Goal: Task Accomplishment & Management: Use online tool/utility

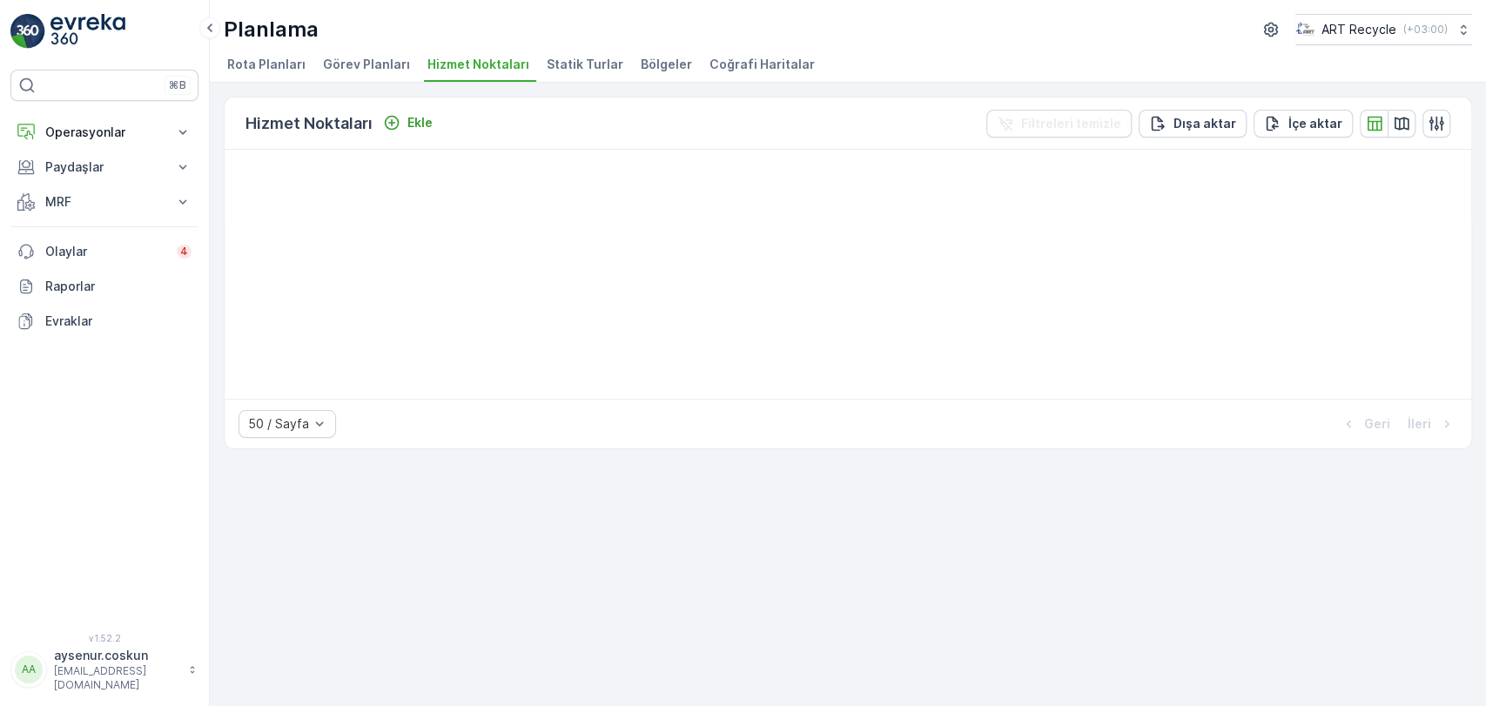
click at [431, 54] on li "Hizmet Noktaları" at bounding box center [480, 67] width 112 height 30
click at [64, 119] on button "Operasyonlar" at bounding box center [104, 132] width 188 height 35
drag, startPoint x: 118, startPoint y: 209, endPoint x: 180, endPoint y: 201, distance: 62.3
click at [121, 209] on p "Rotalar & Görevler" at bounding box center [98, 210] width 108 height 17
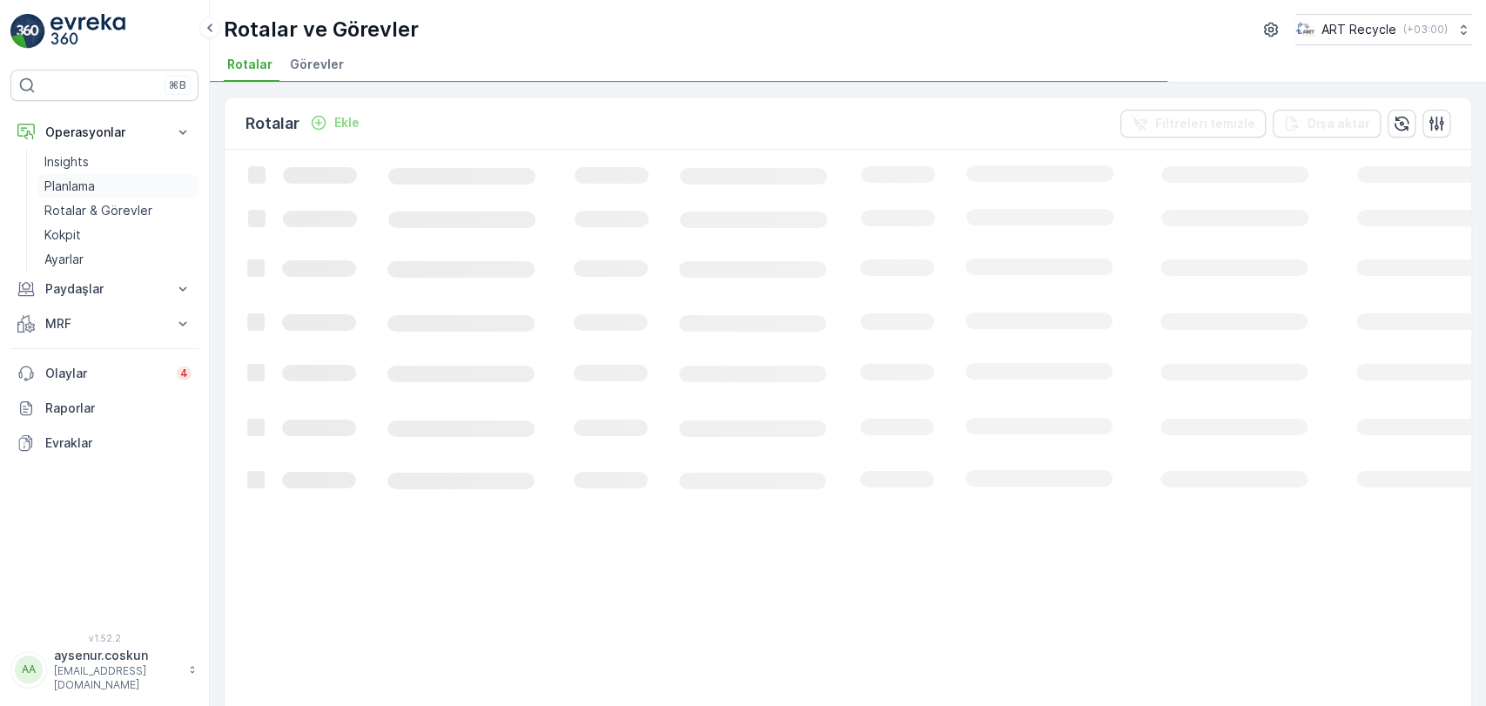
click at [95, 186] on p "Planlama" at bounding box center [69, 186] width 51 height 17
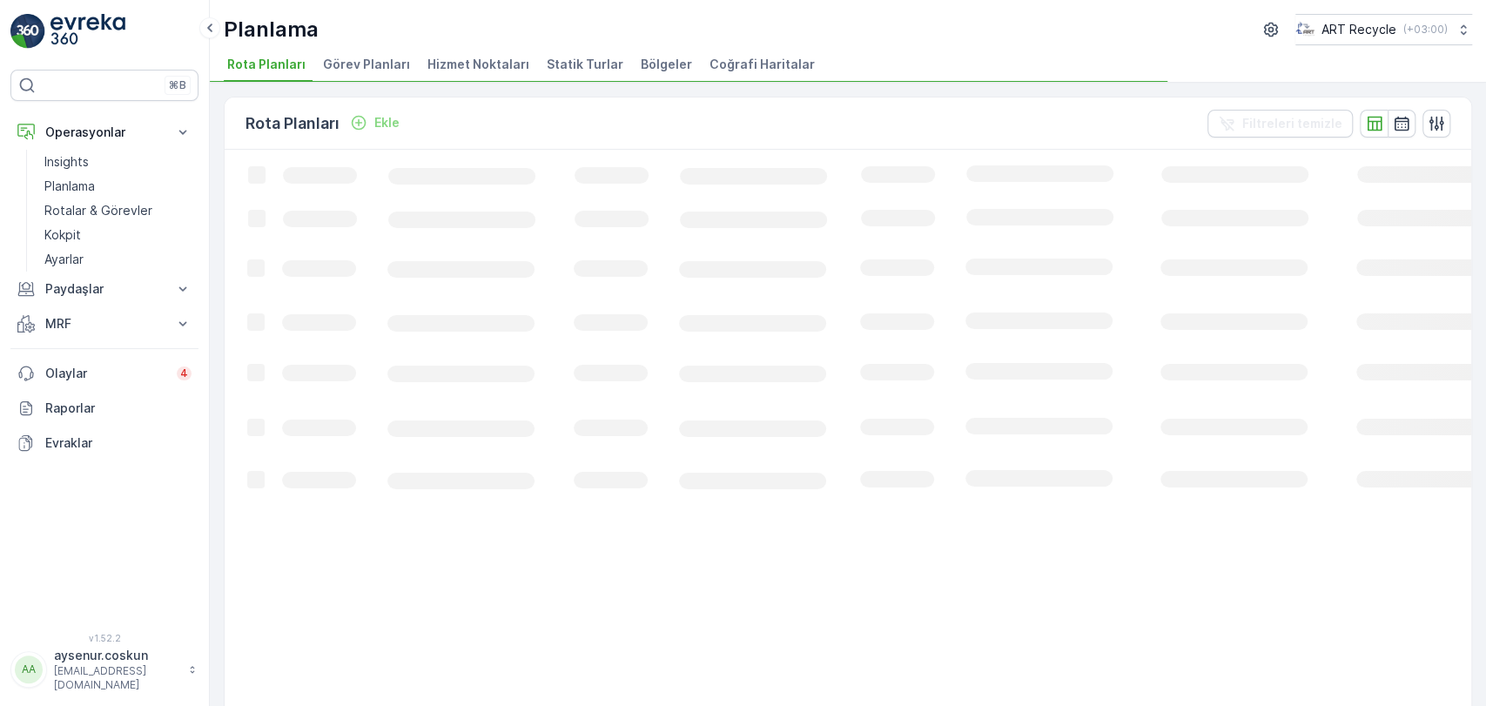
click at [429, 69] on span "Hizmet Noktaları" at bounding box center [479, 64] width 102 height 17
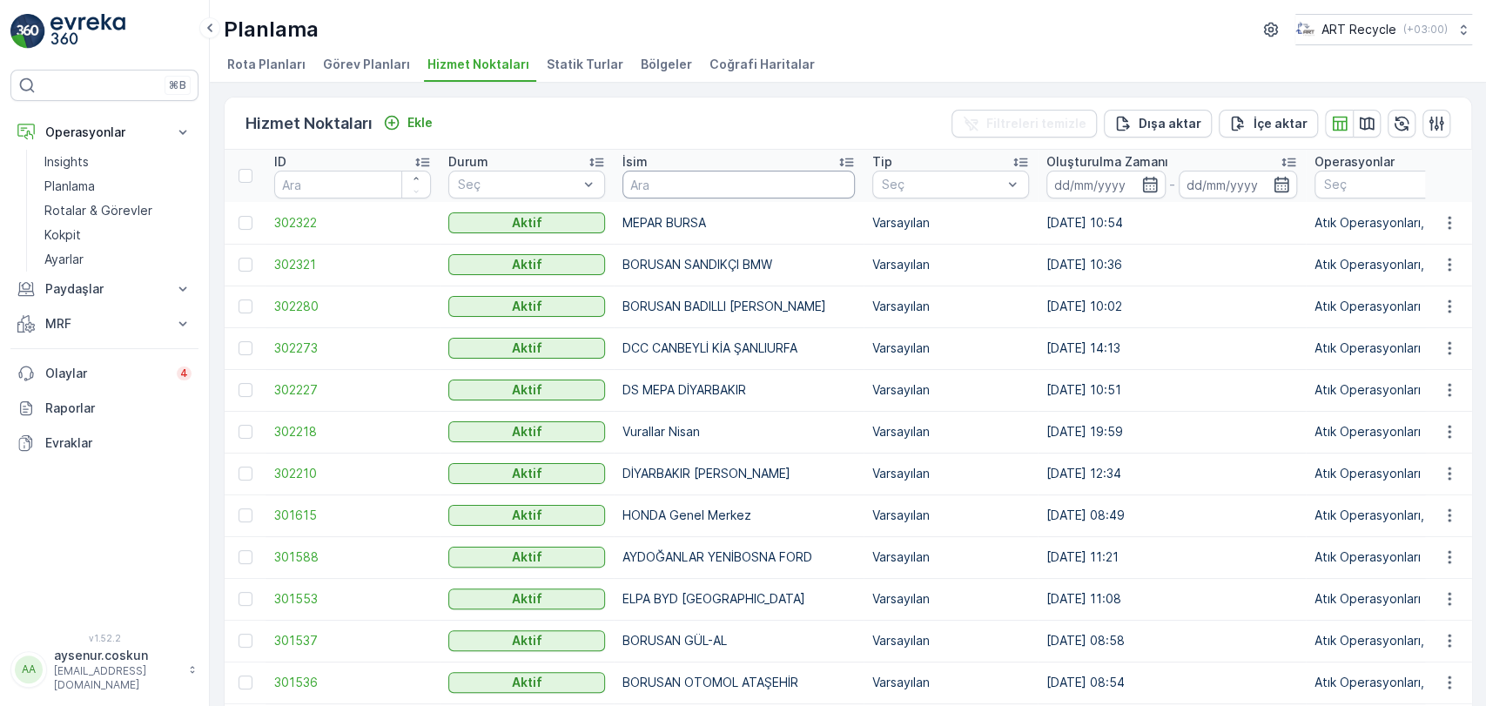
click at [673, 184] on input "text" at bounding box center [739, 185] width 233 height 28
click at [146, 204] on p "Rotalar & Görevler" at bounding box center [98, 210] width 108 height 17
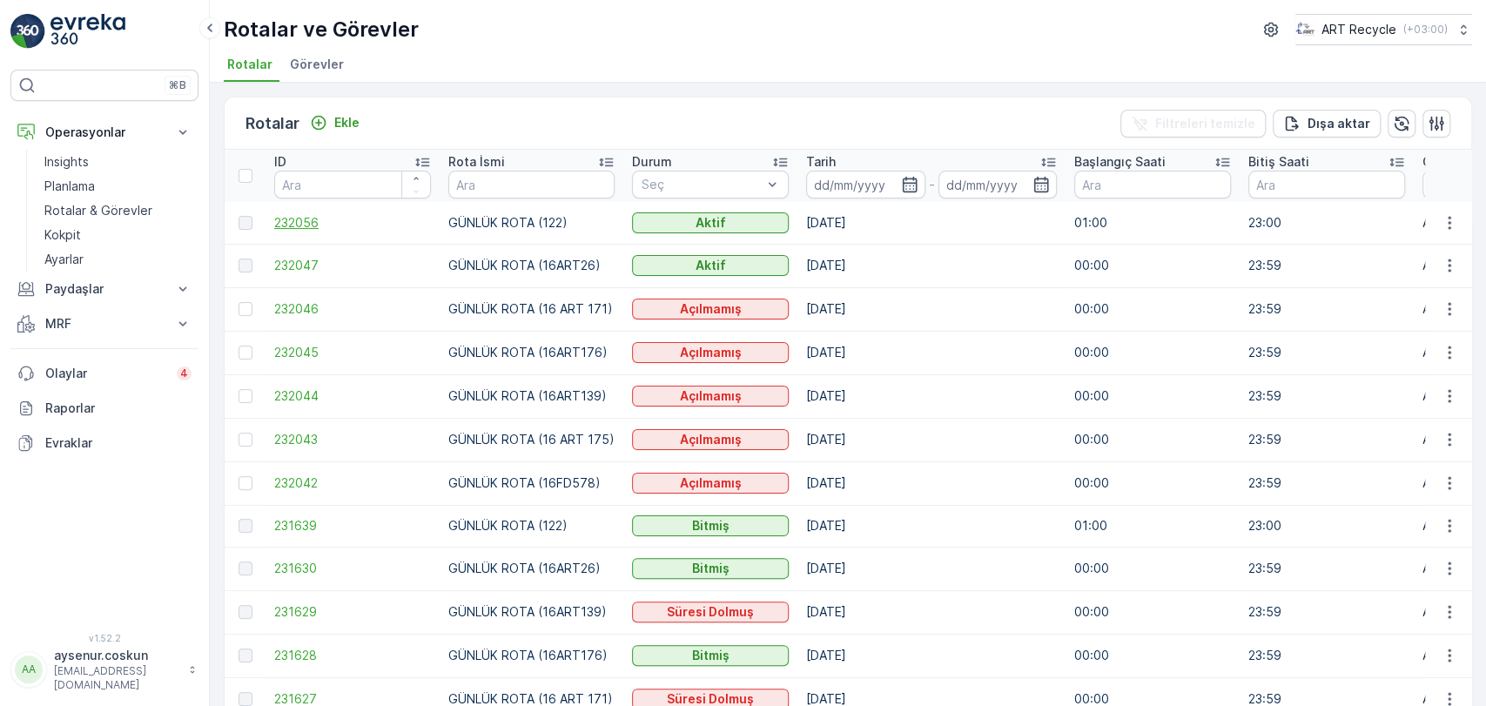
click at [306, 216] on span "232056" at bounding box center [352, 222] width 157 height 17
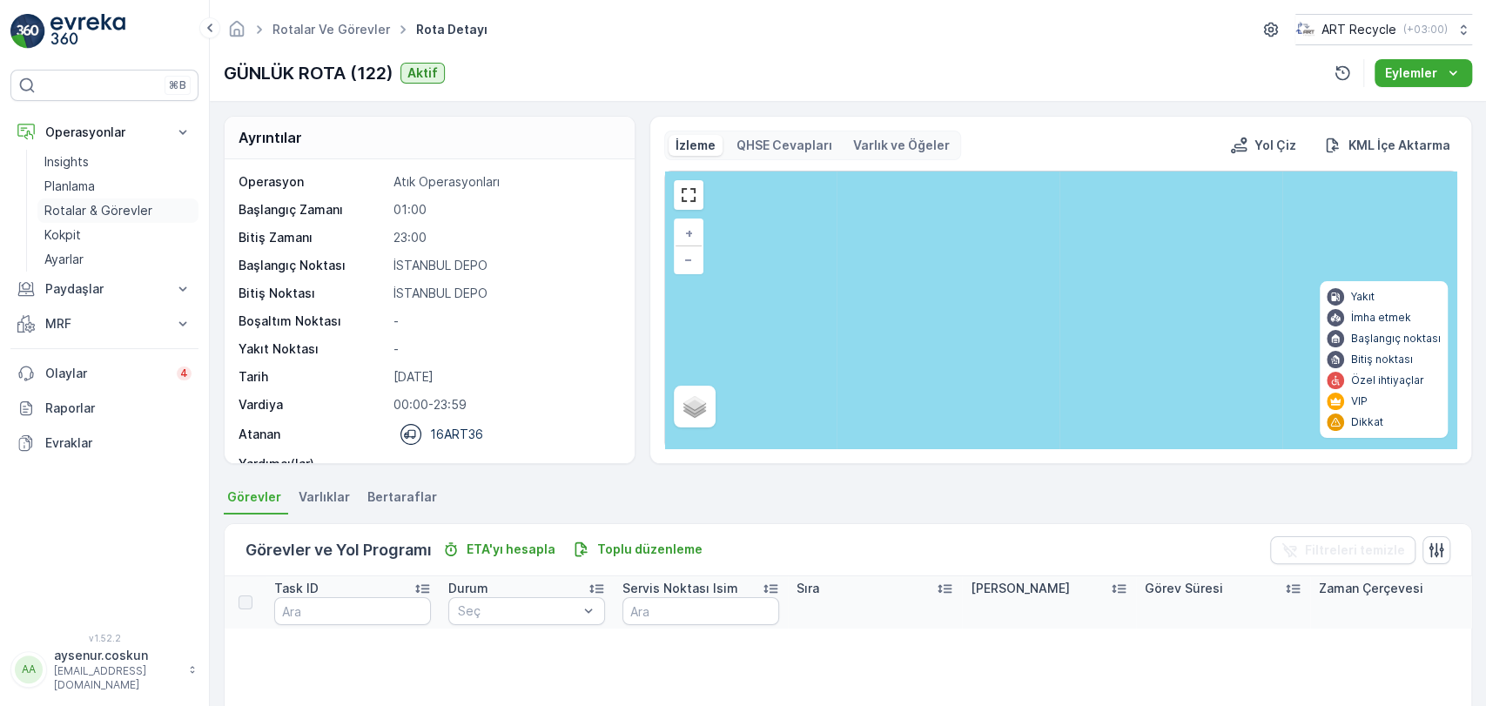
click at [129, 206] on p "Rotalar & Görevler" at bounding box center [98, 210] width 108 height 17
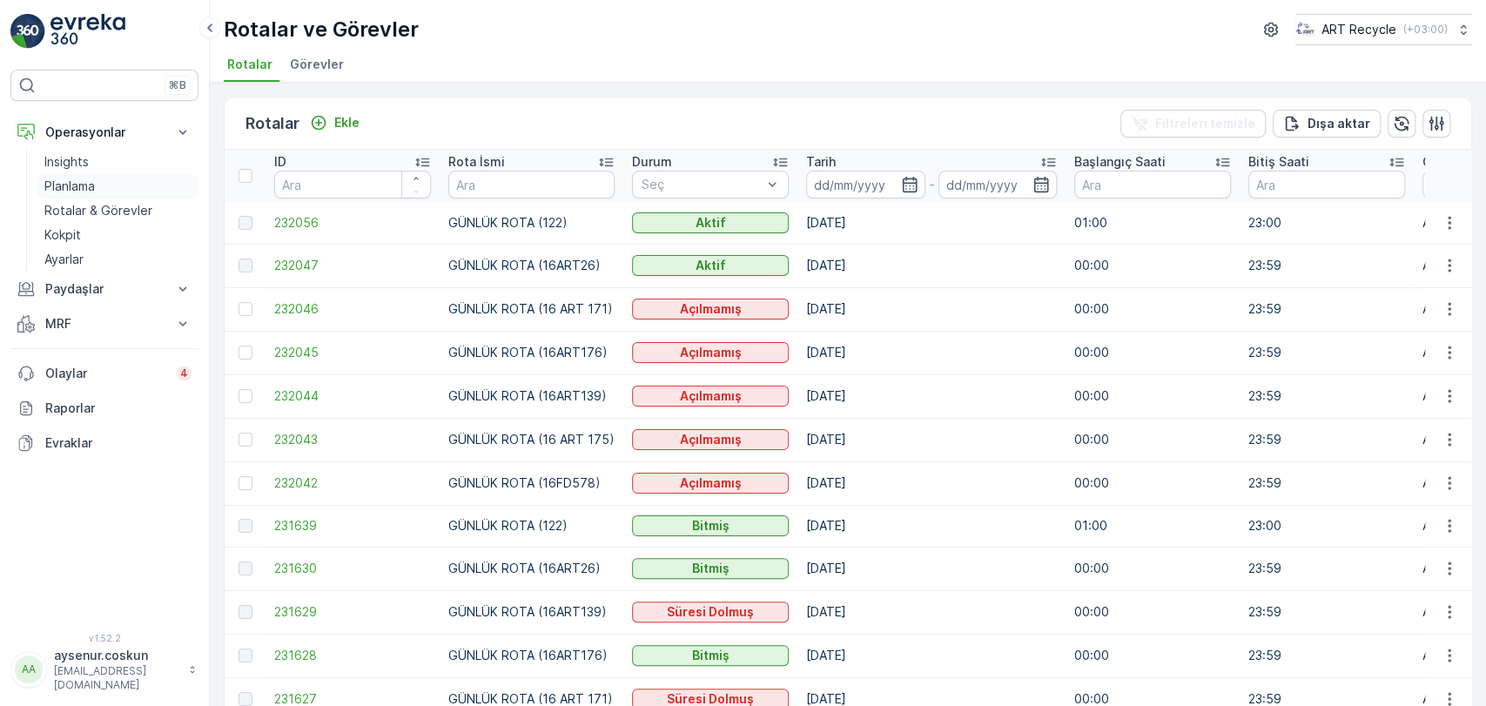
click at [151, 176] on link "Planlama" at bounding box center [117, 186] width 161 height 24
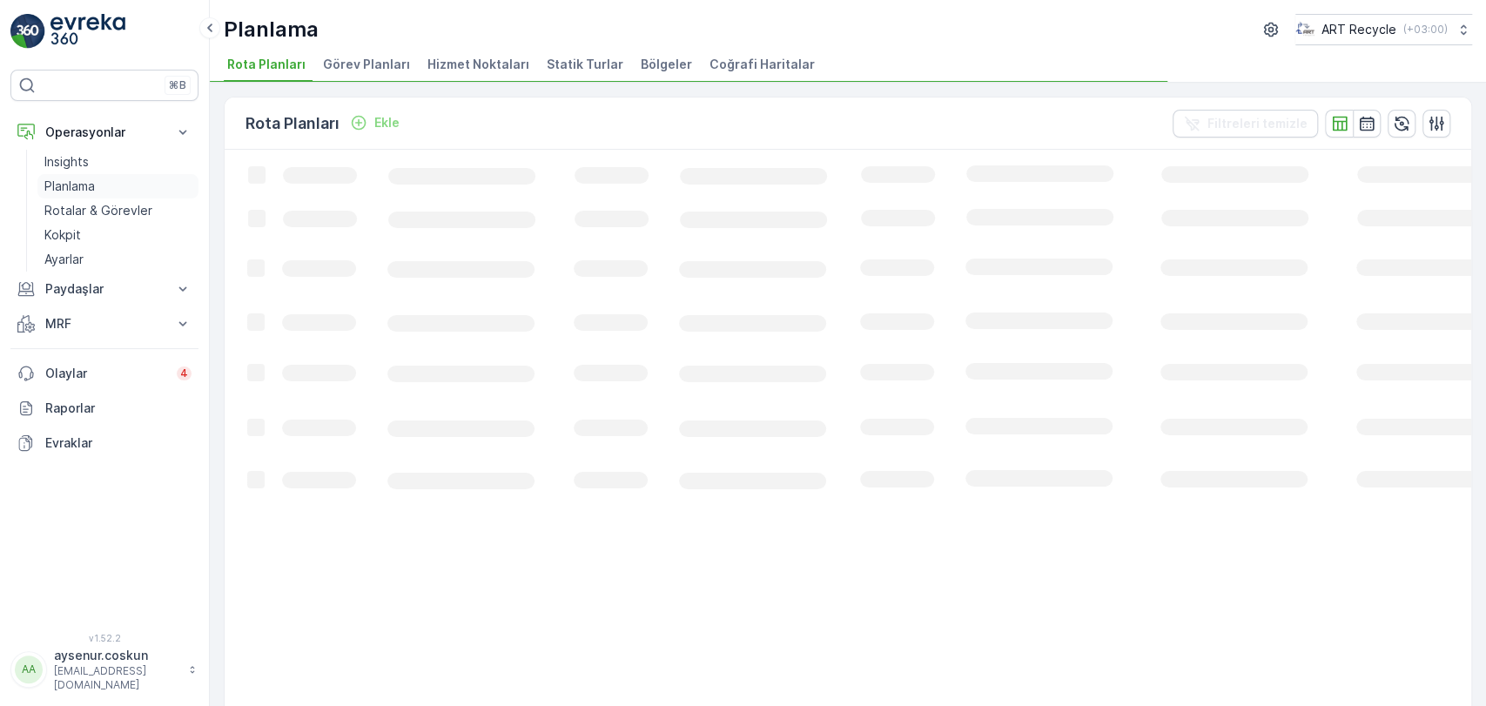
click at [148, 185] on link "Planlama" at bounding box center [117, 186] width 161 height 24
click at [495, 57] on span "Hizmet Noktaları" at bounding box center [479, 64] width 102 height 17
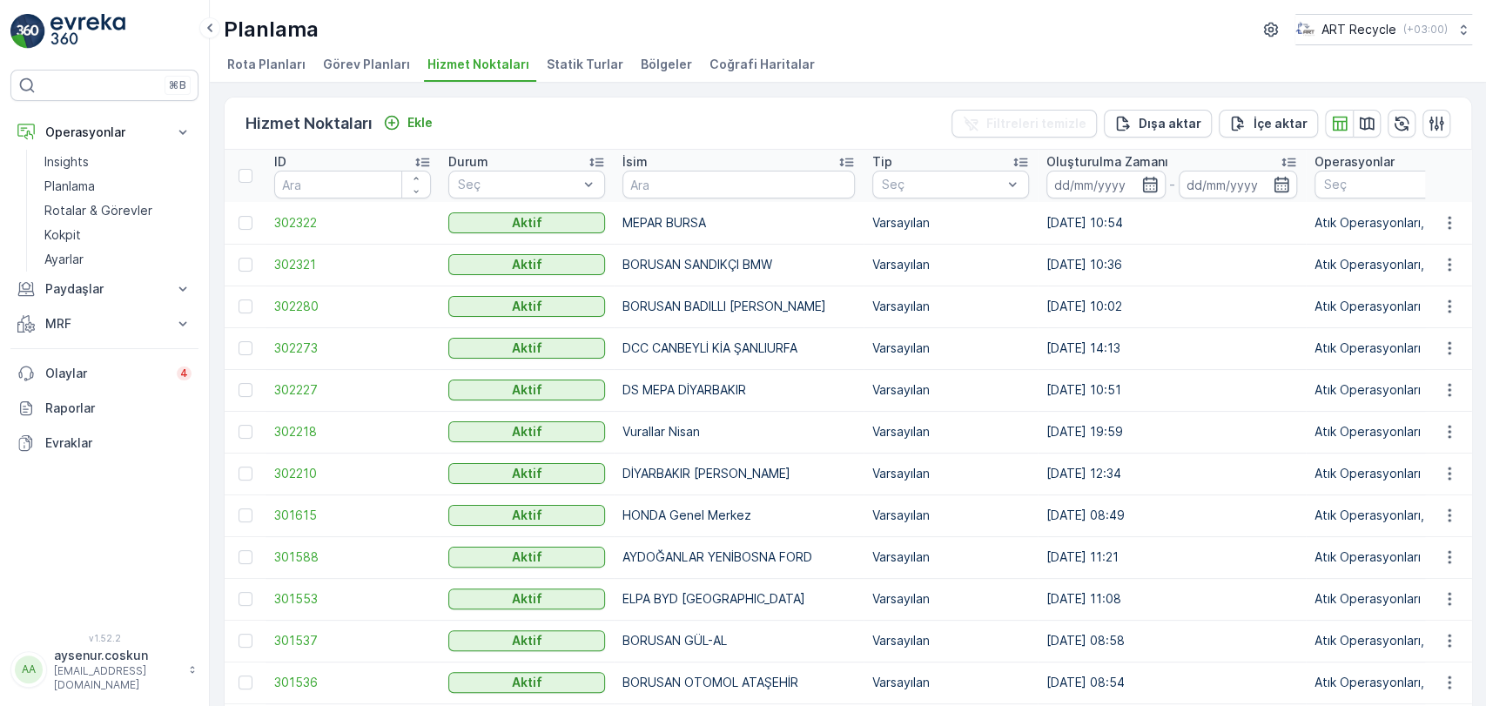
click at [712, 188] on input "text" at bounding box center [739, 185] width 233 height 28
type input "nev"
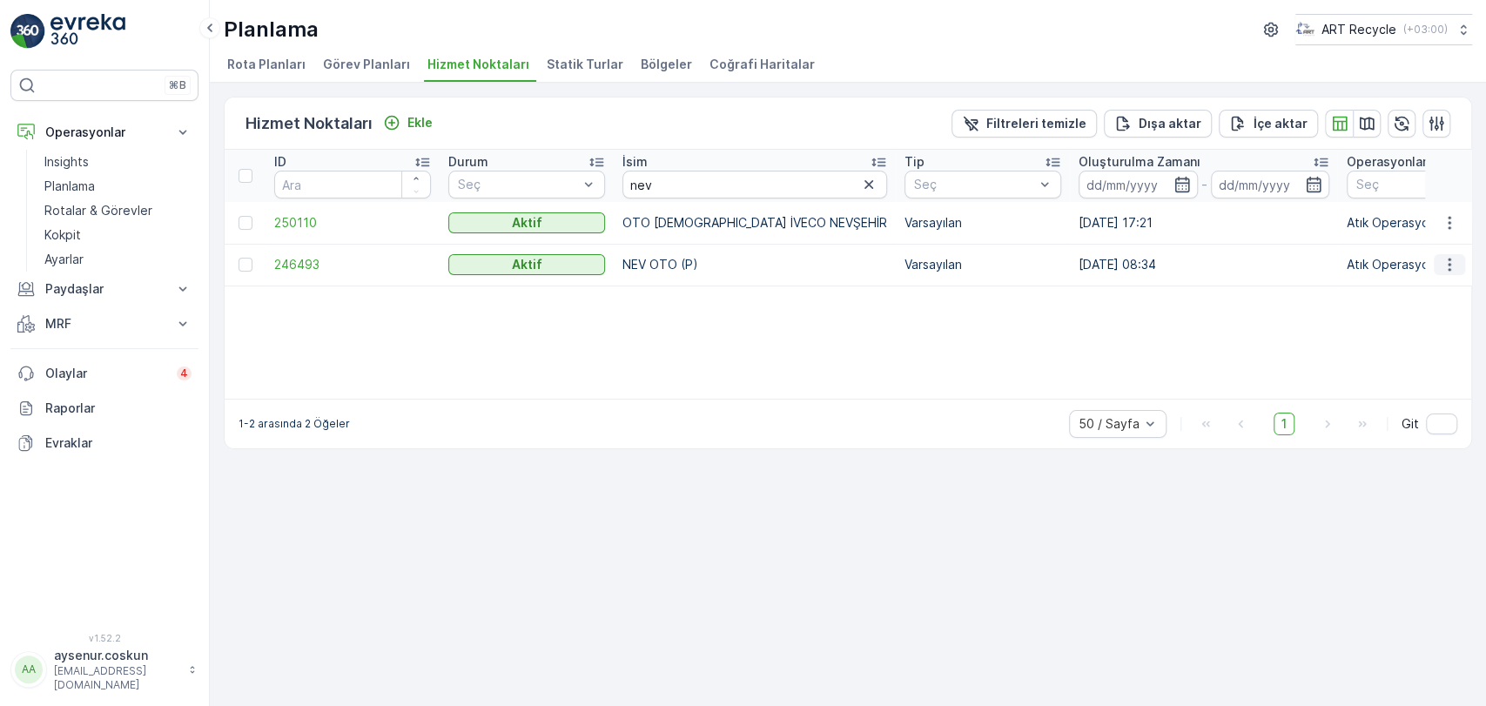
click at [1453, 265] on icon "button" at bounding box center [1449, 264] width 17 height 17
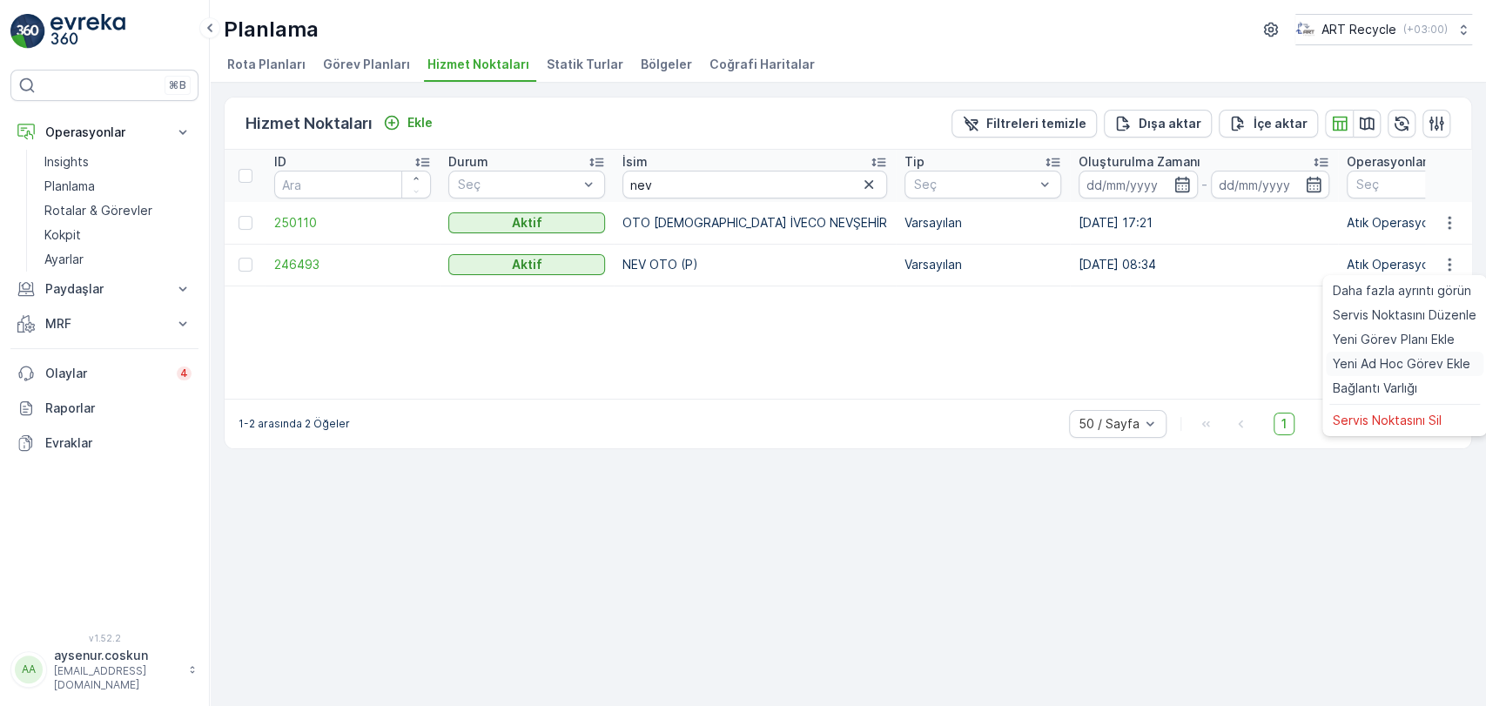
click at [1407, 367] on span "Yeni Ad Hoc Görev Ekle" at bounding box center [1402, 363] width 138 height 17
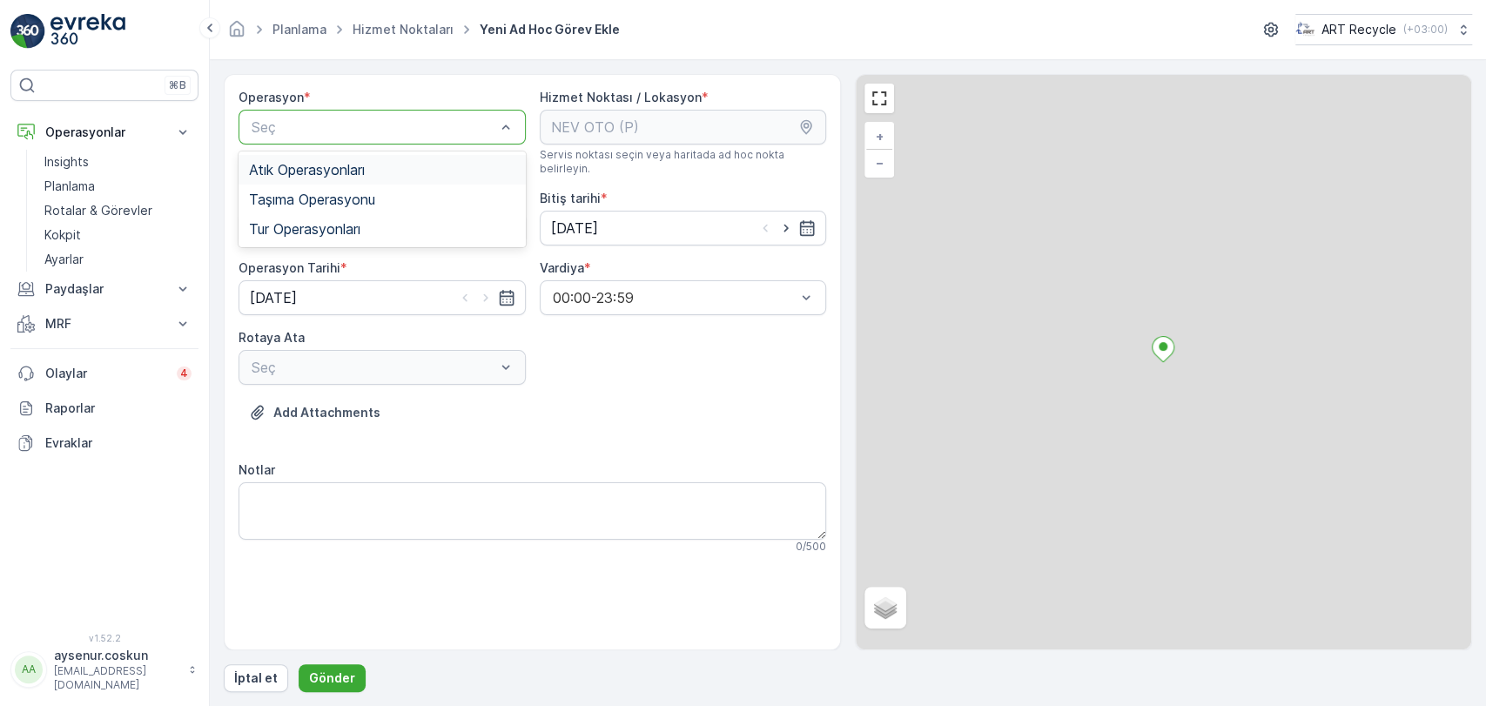
click at [381, 169] on div "Atık Operasyonları" at bounding box center [382, 170] width 266 height 16
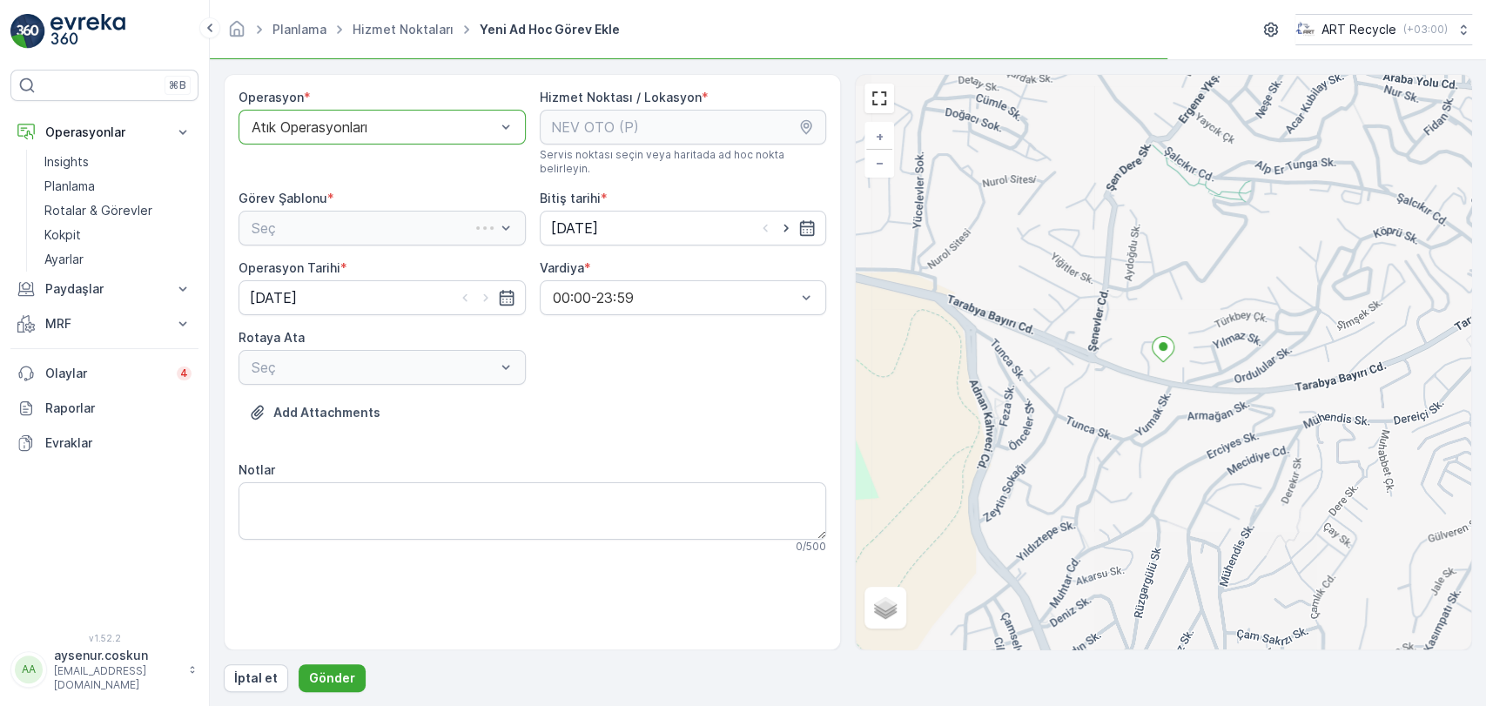
click at [371, 215] on div "Seç" at bounding box center [382, 228] width 287 height 35
click at [383, 256] on div "Atık Toplama" at bounding box center [382, 271] width 287 height 30
click at [404, 350] on div "Seç" at bounding box center [382, 367] width 287 height 35
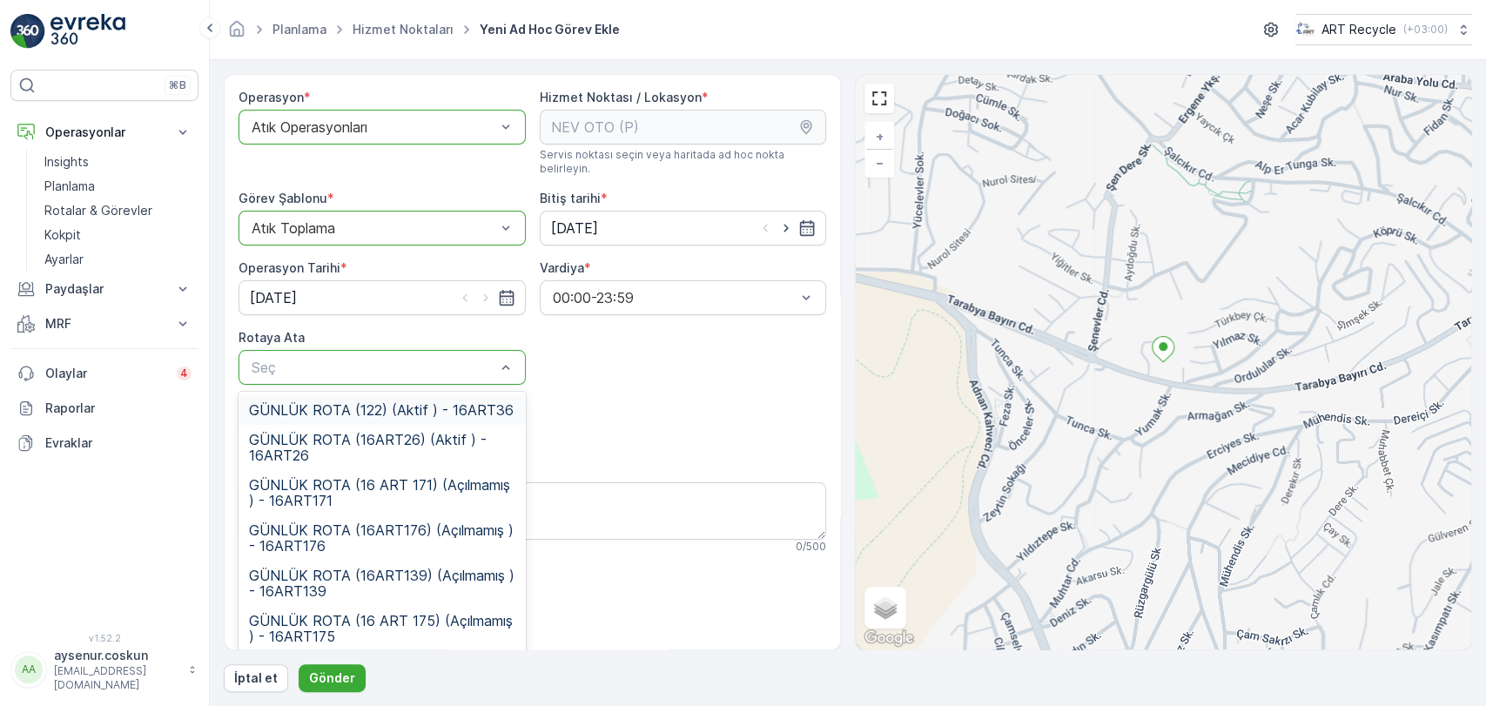
click at [414, 402] on span "GÜNLÜK ROTA (122) (Aktif ) - 16ART36" at bounding box center [381, 410] width 265 height 16
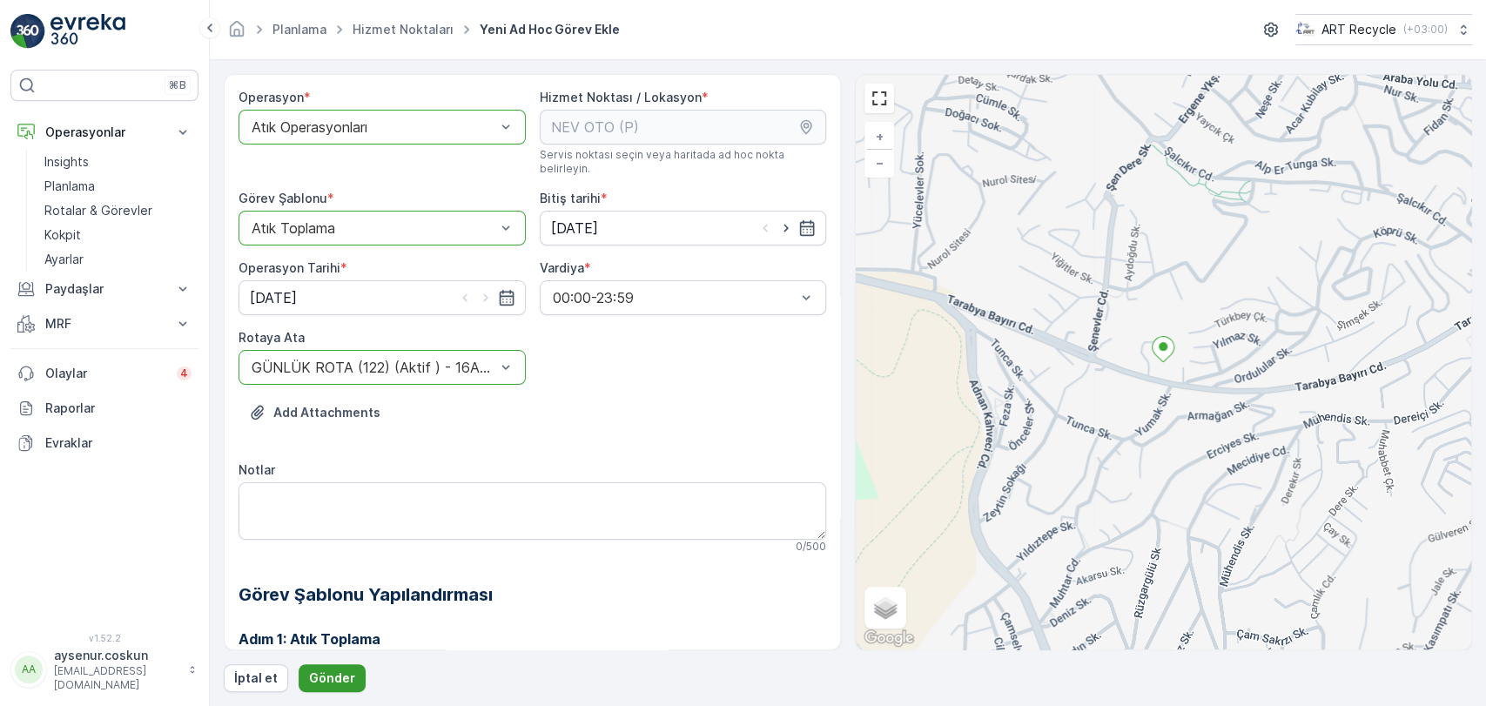
click at [354, 671] on button "Gönder" at bounding box center [332, 678] width 67 height 28
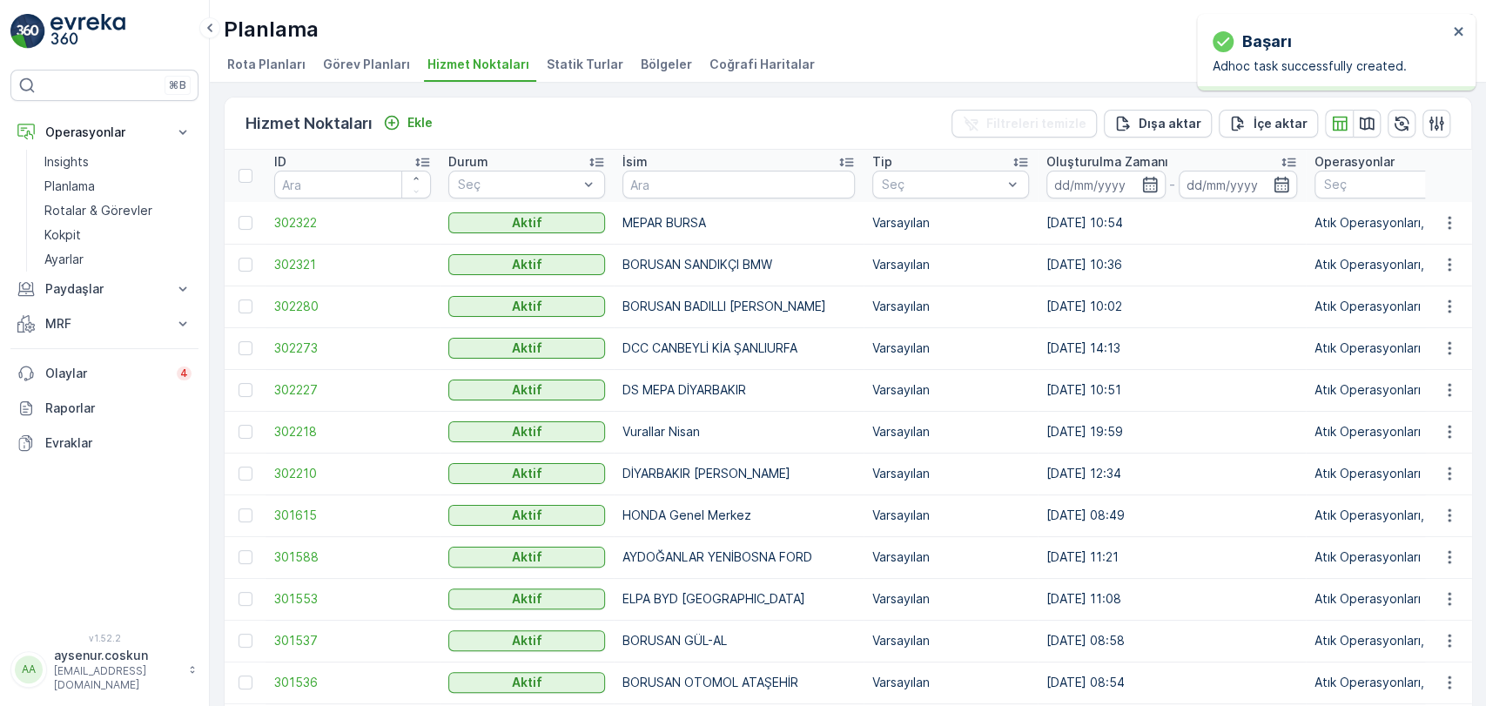
click at [1467, 35] on div "başarı Adhoc task successfully created." at bounding box center [1336, 52] width 279 height 77
click at [1460, 30] on icon "close" at bounding box center [1458, 31] width 9 height 9
click at [902, 83] on div "Hizmet Noktaları Ekle Filtreleri temizle Dışa aktar İçe aktar ID Durum Seç İsim…" at bounding box center [848, 394] width 1277 height 623
click at [689, 180] on input "text" at bounding box center [739, 185] width 233 height 28
type input "gelecek"
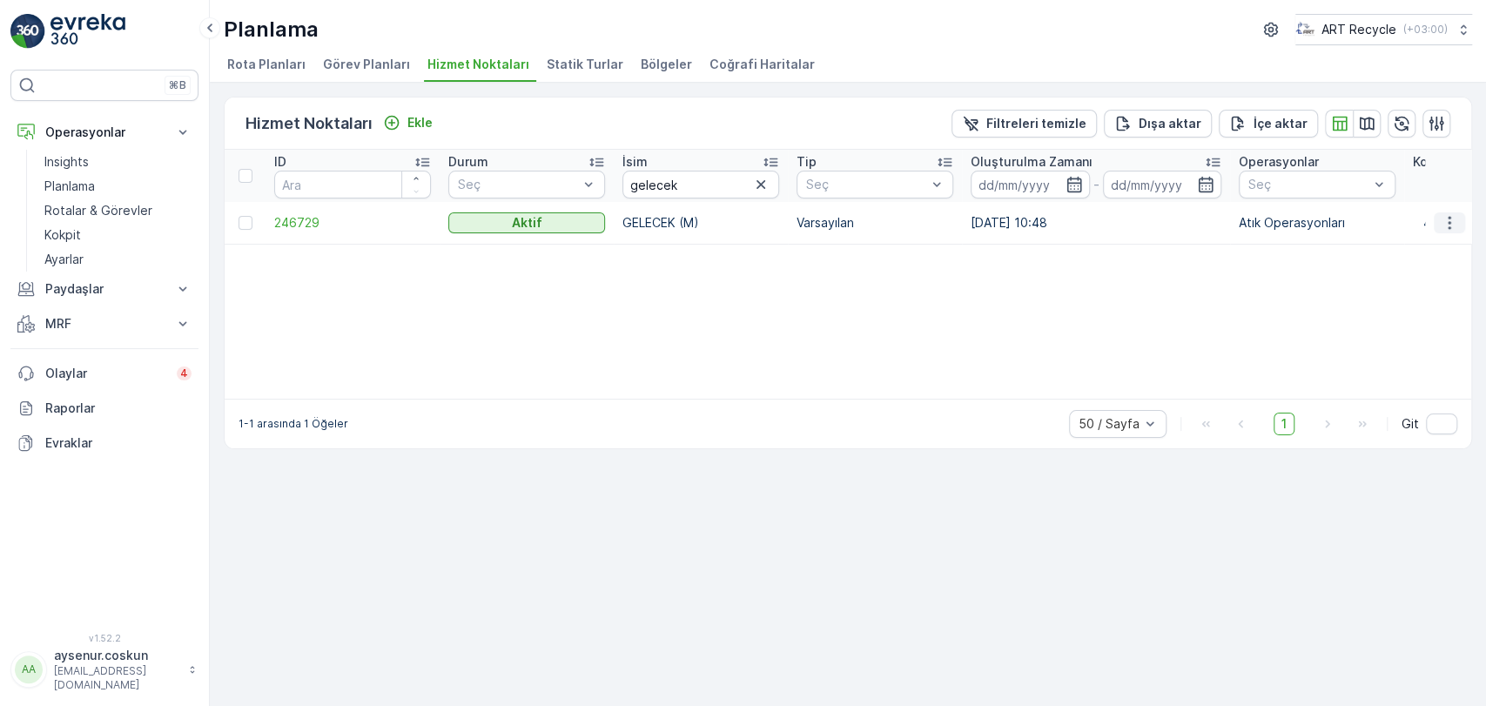
click at [1445, 216] on icon "button" at bounding box center [1449, 222] width 17 height 17
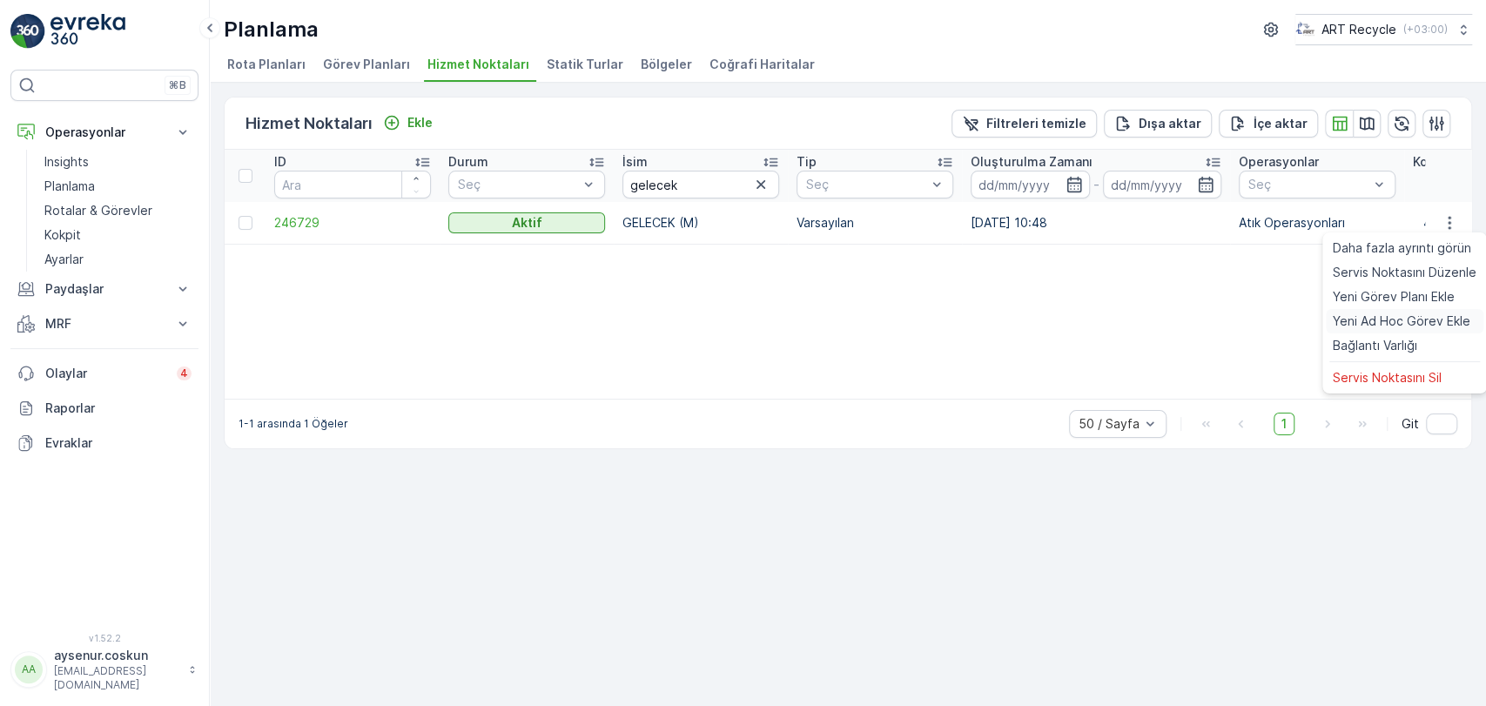
click at [1441, 320] on span "Yeni Ad Hoc Görev Ekle" at bounding box center [1402, 321] width 138 height 17
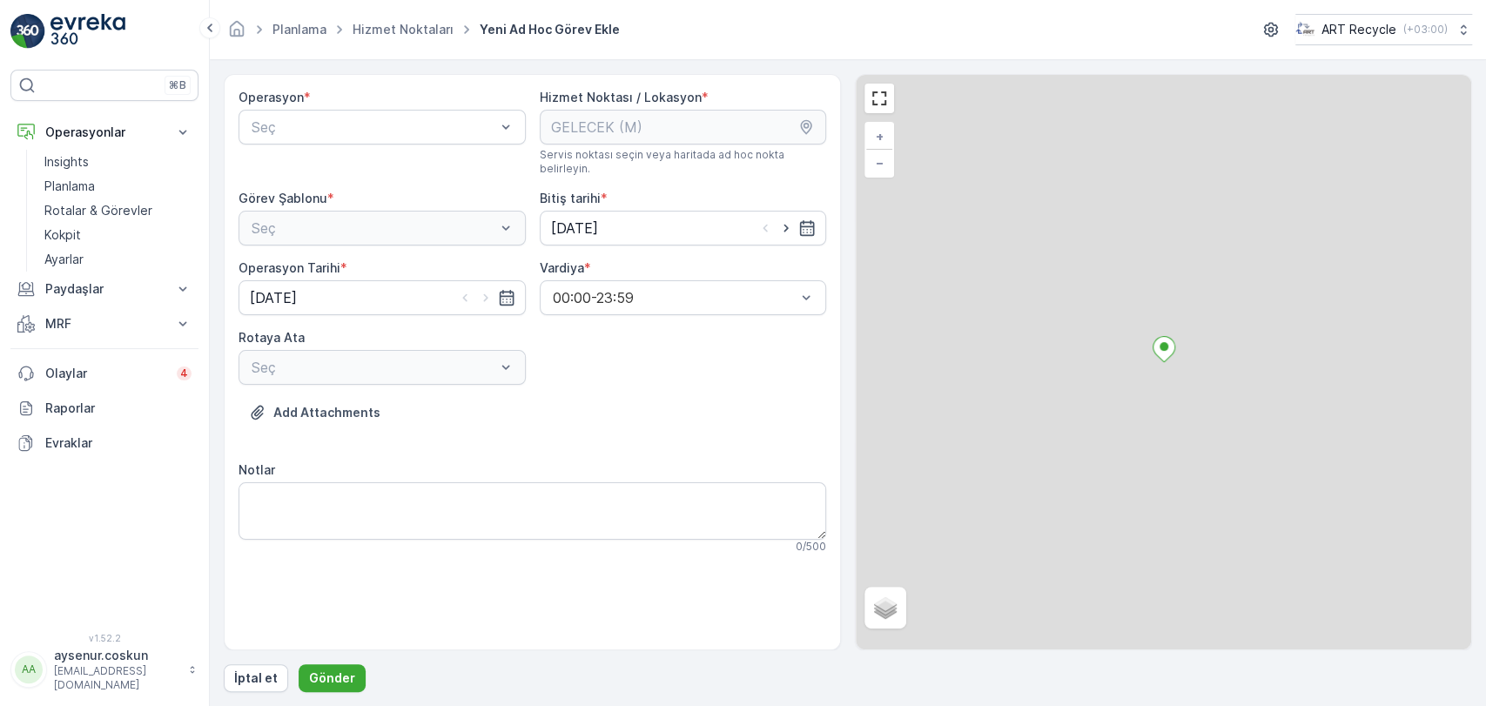
click at [428, 148] on div "Operasyon * Seç" at bounding box center [382, 132] width 287 height 87
click at [394, 170] on div "Atık Operasyonları" at bounding box center [382, 170] width 266 height 16
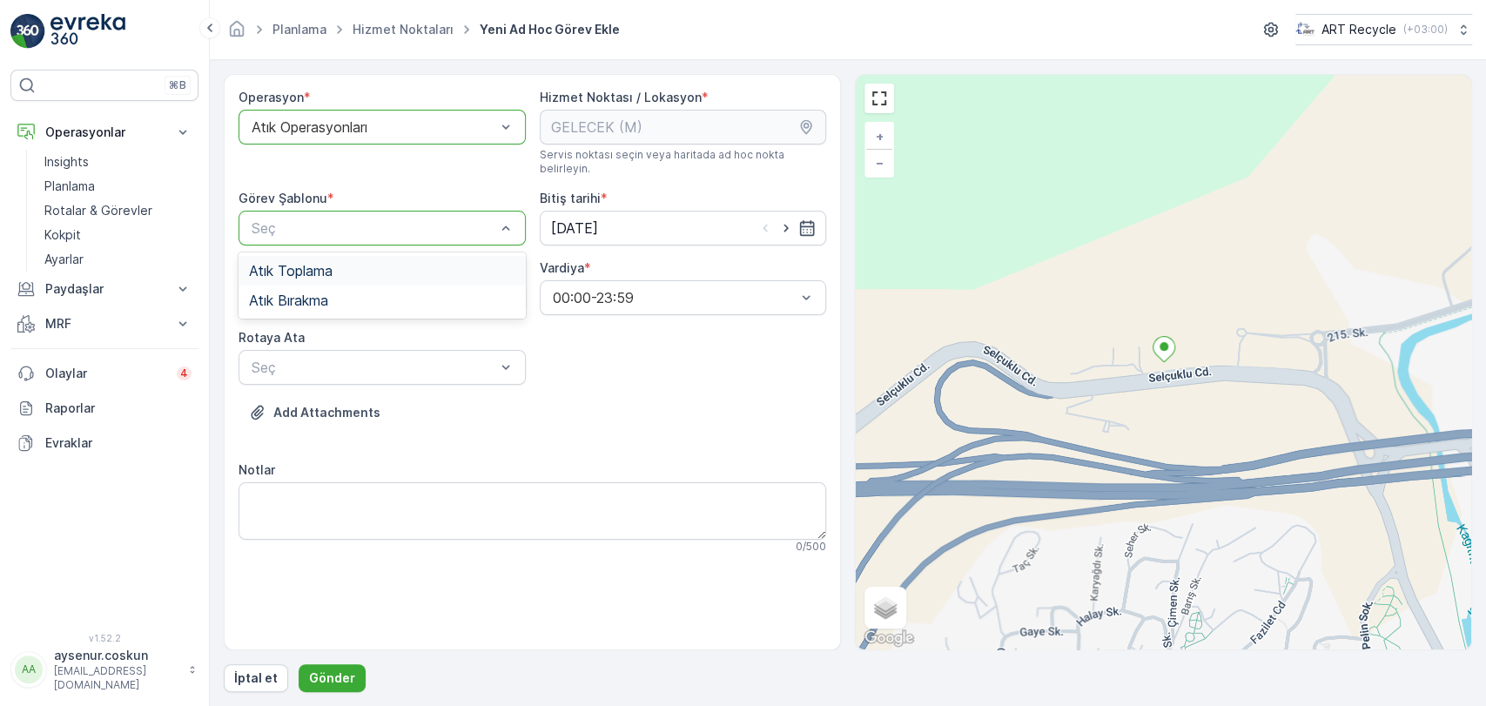
drag, startPoint x: 369, startPoint y: 209, endPoint x: 362, endPoint y: 247, distance: 38.9
click at [362, 256] on div "Atık Toplama" at bounding box center [382, 271] width 287 height 30
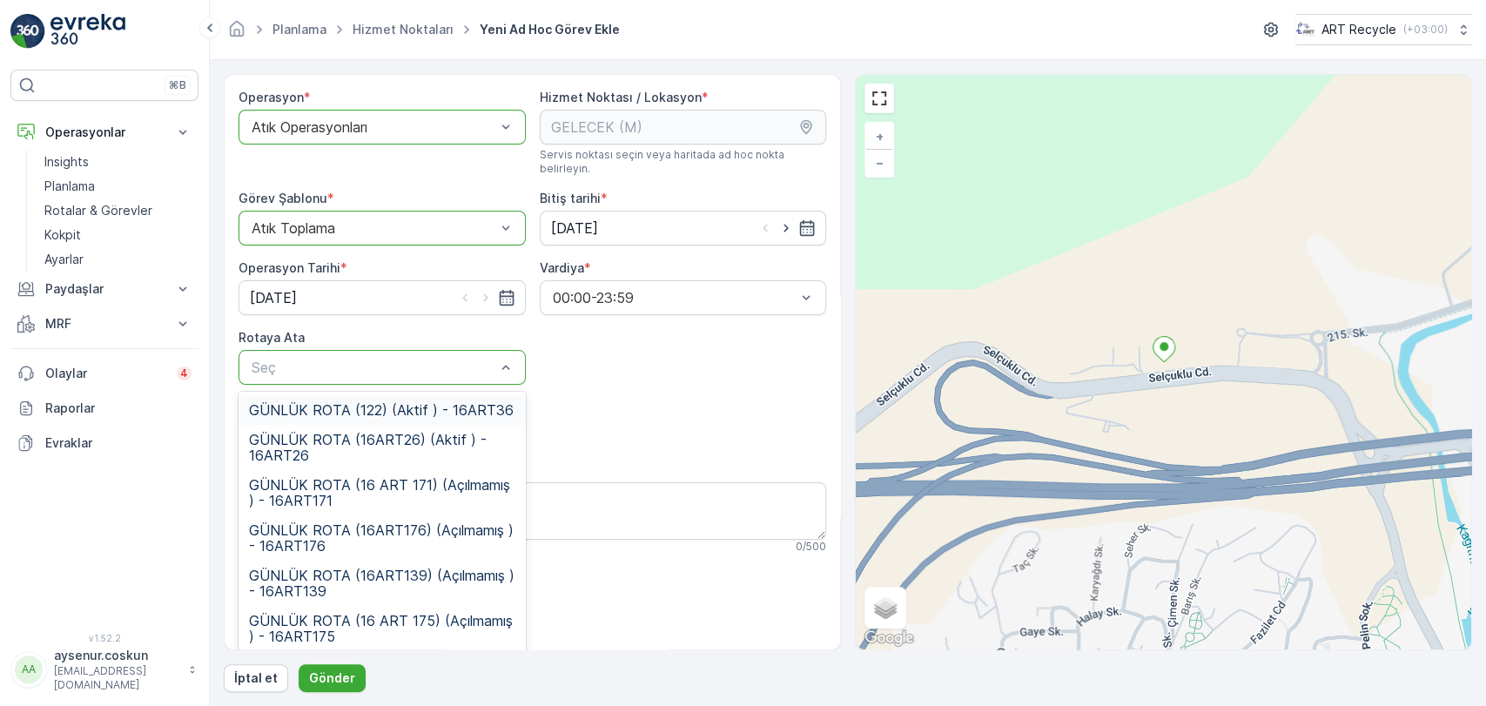
click at [383, 404] on div "GÜNLÜK ROTA (122) (Aktif ) - 16ART36" at bounding box center [382, 410] width 287 height 30
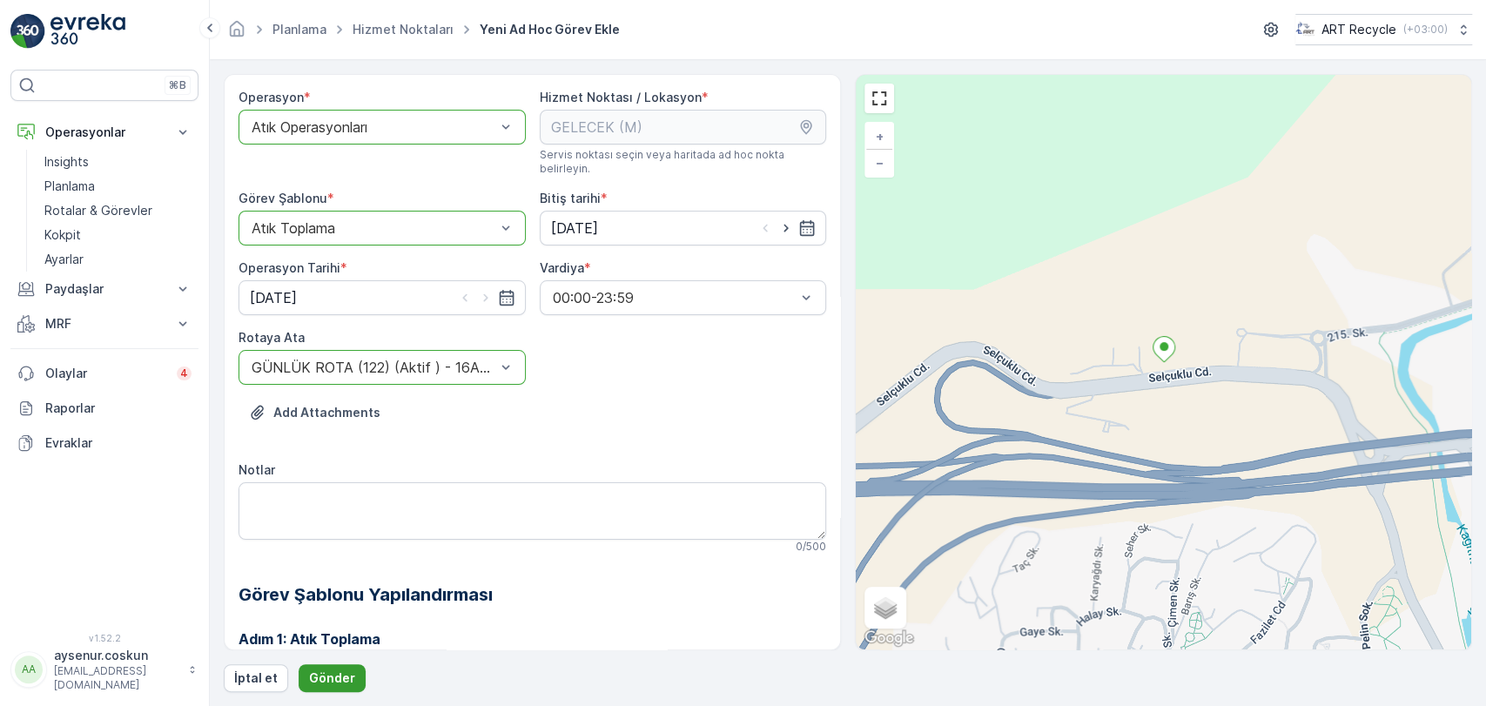
click at [355, 674] on button "Gönder" at bounding box center [332, 678] width 67 height 28
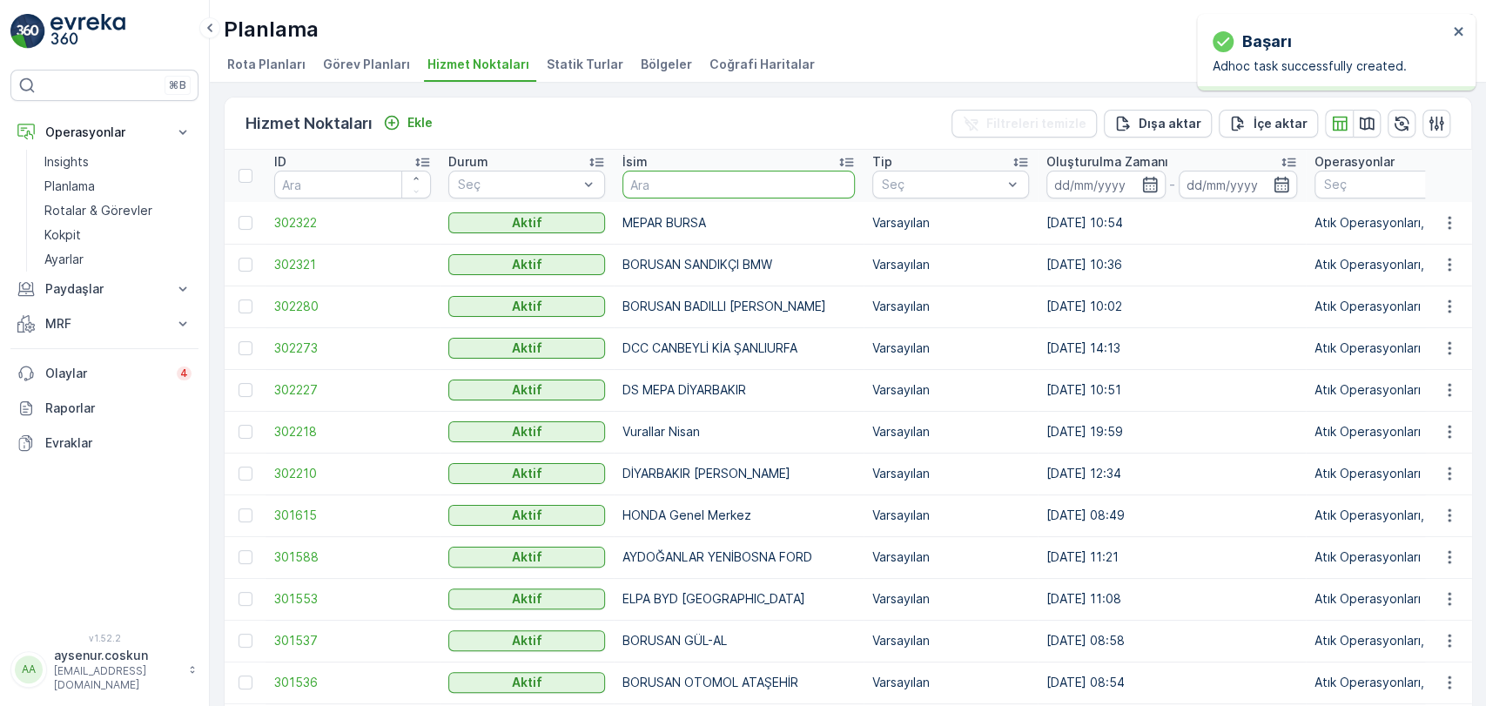
click at [693, 187] on input "text" at bounding box center [739, 185] width 233 height 28
type input "elmas"
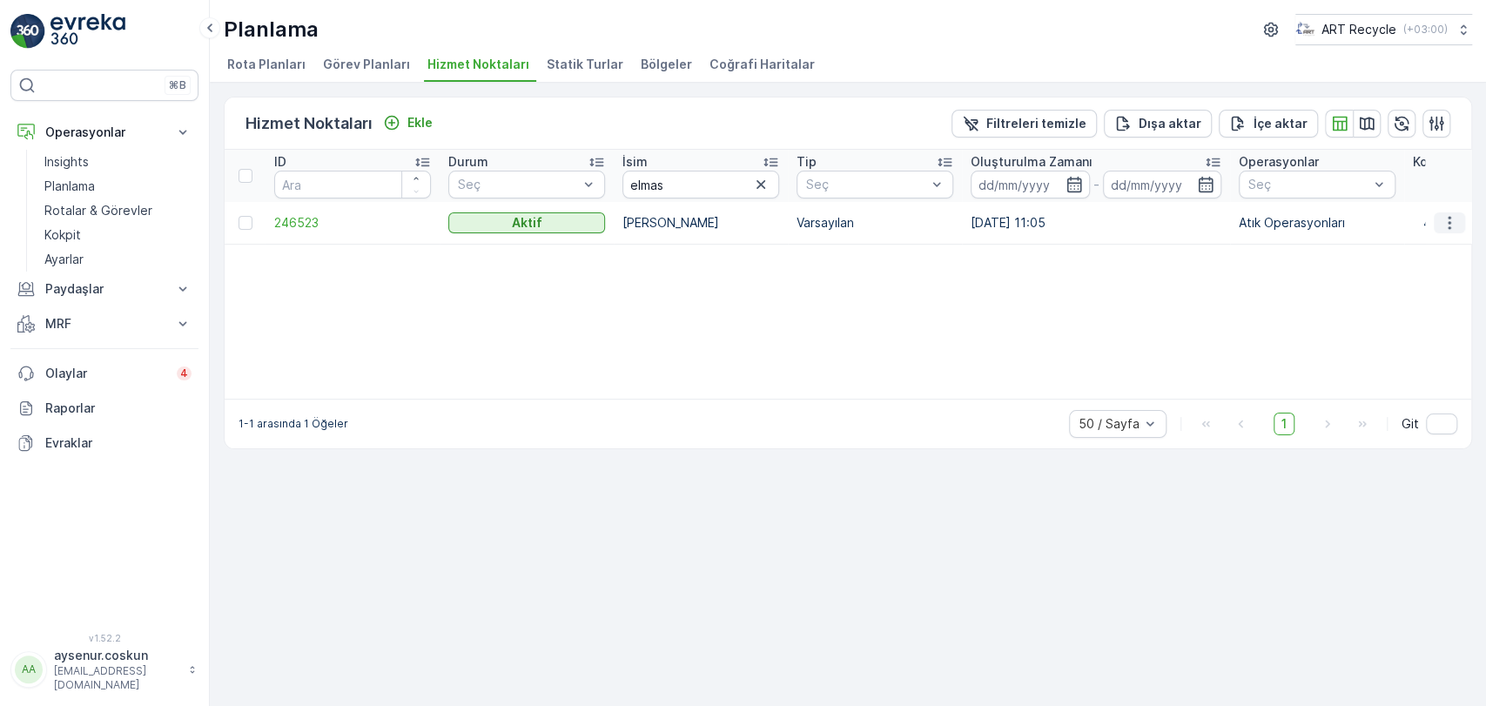
click at [1455, 214] on icon "button" at bounding box center [1449, 222] width 17 height 17
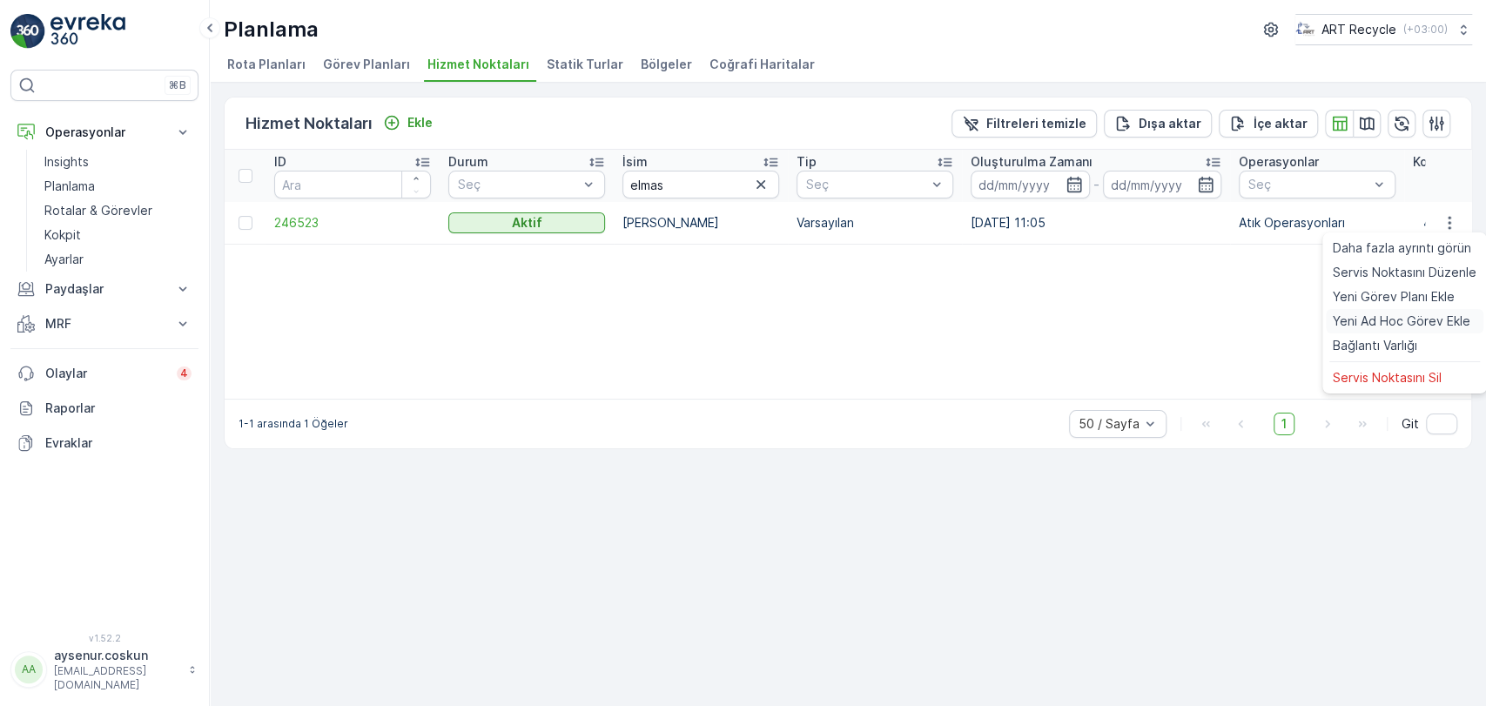
click at [1422, 311] on div "Yeni Ad Hoc Görev Ekle" at bounding box center [1405, 321] width 158 height 24
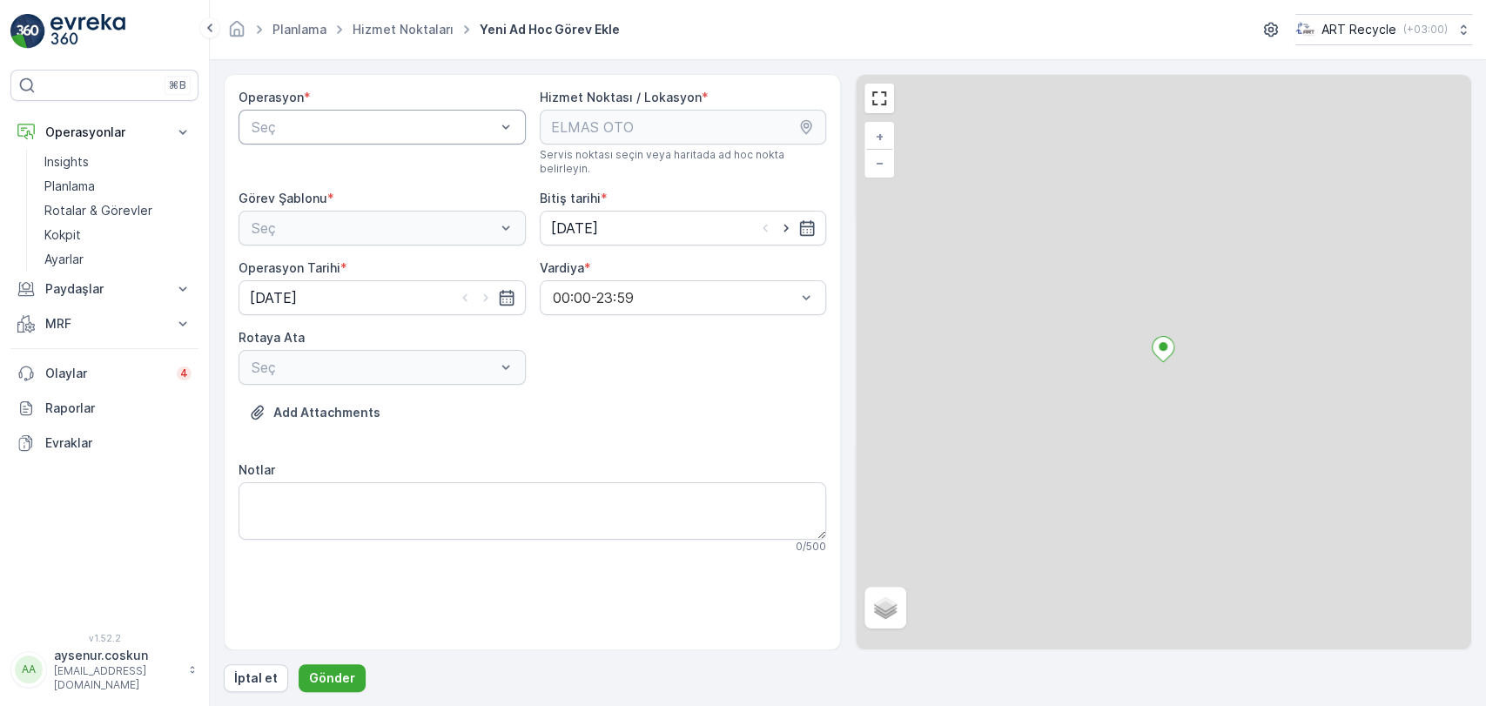
click at [324, 139] on div "Seç" at bounding box center [382, 127] width 287 height 35
click at [326, 171] on span "Atık Operasyonları" at bounding box center [307, 170] width 116 height 16
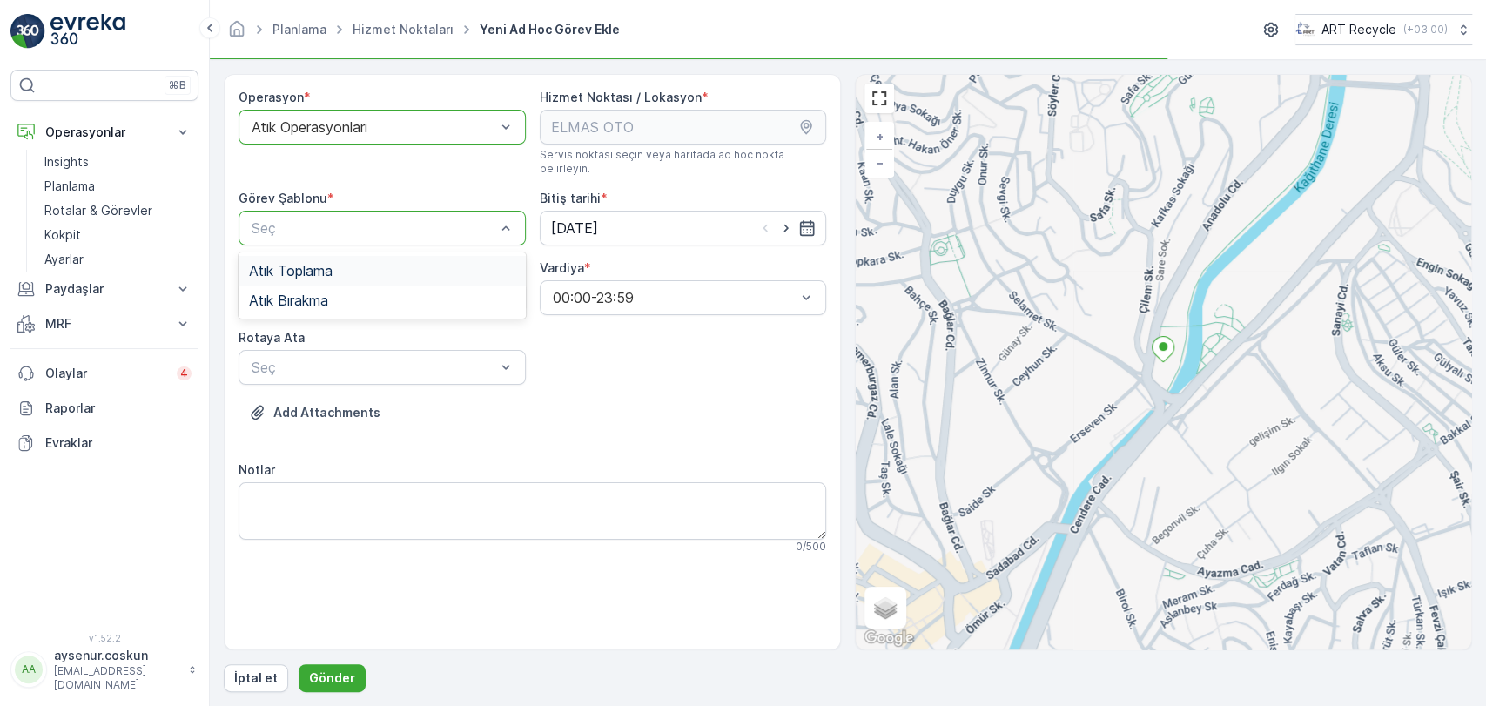
click at [334, 263] on div "Atık Toplama" at bounding box center [382, 271] width 266 height 16
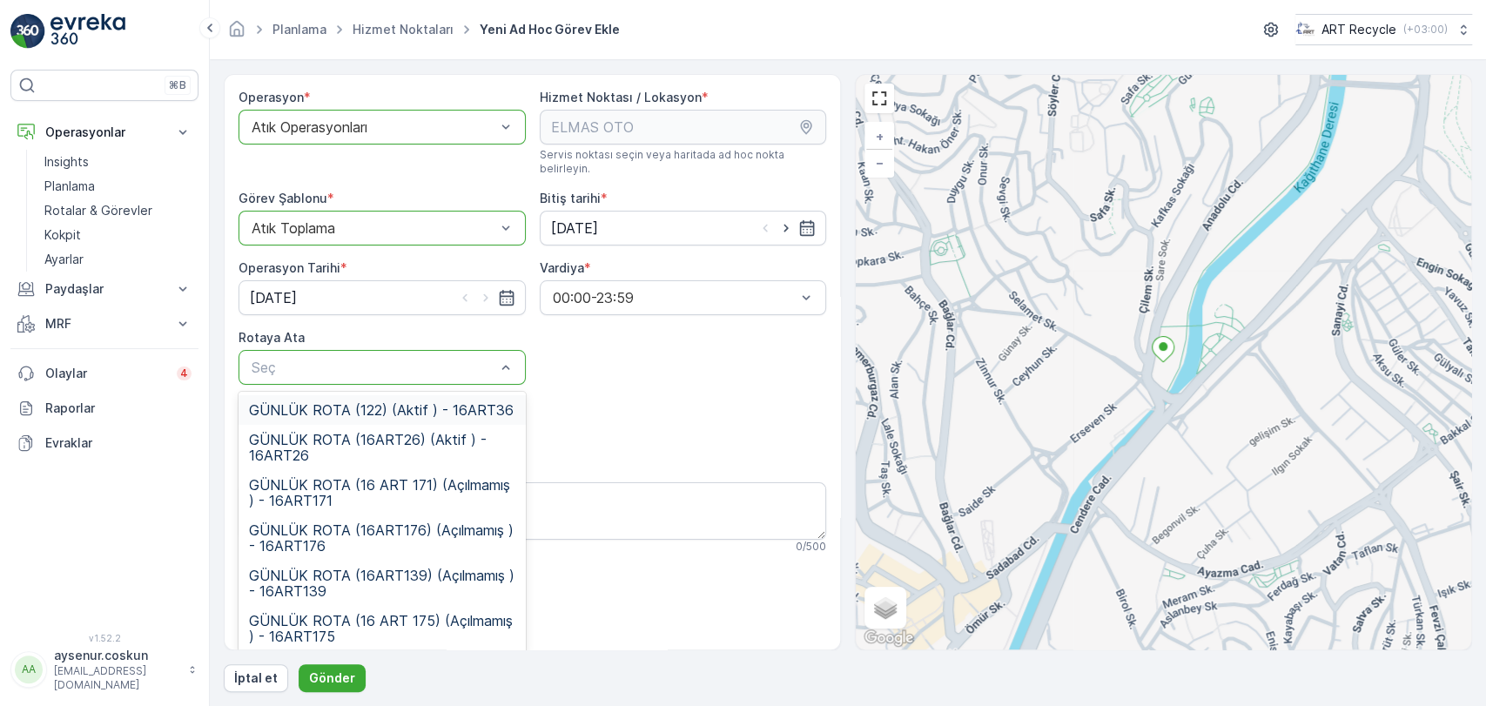
click at [417, 402] on span "GÜNLÜK ROTA (122) (Aktif ) - 16ART36" at bounding box center [381, 410] width 265 height 16
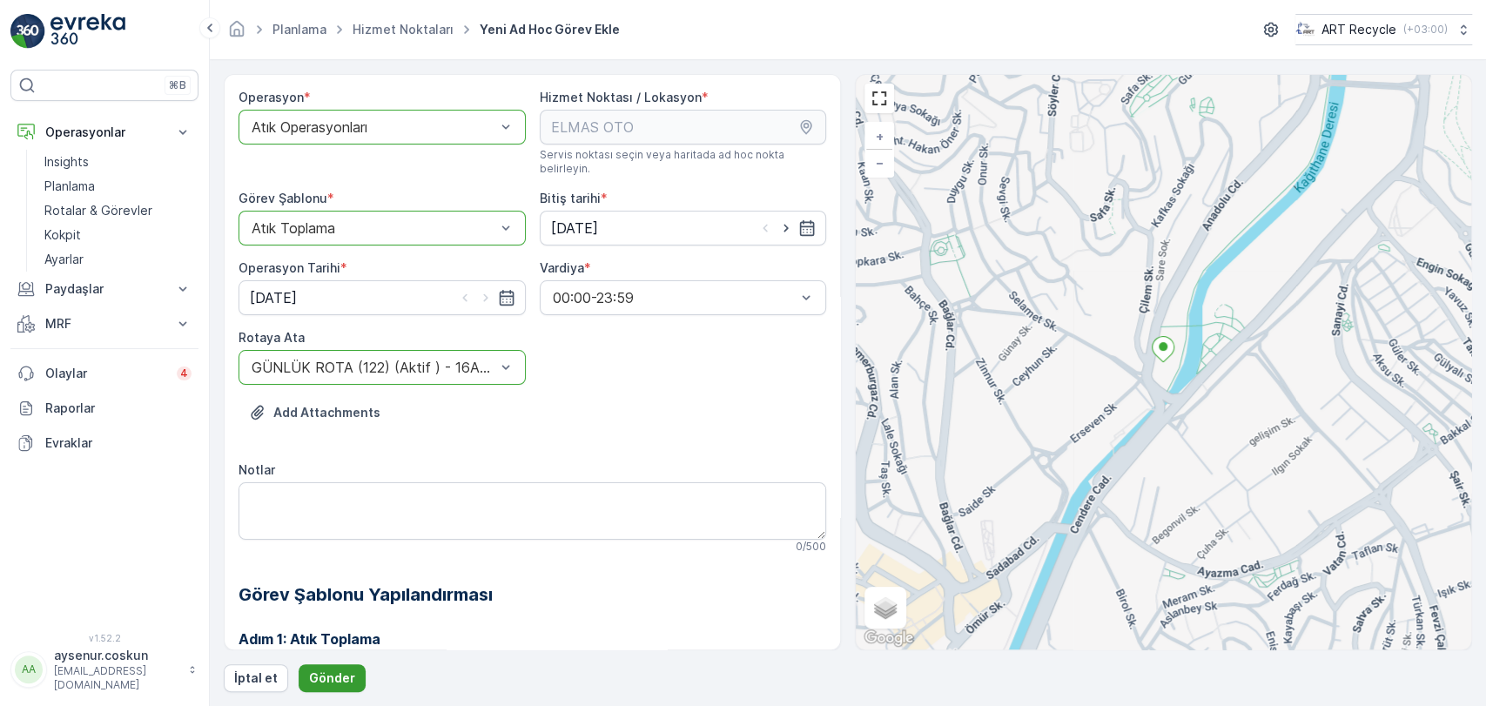
click at [348, 674] on p "Gönder" at bounding box center [332, 678] width 46 height 17
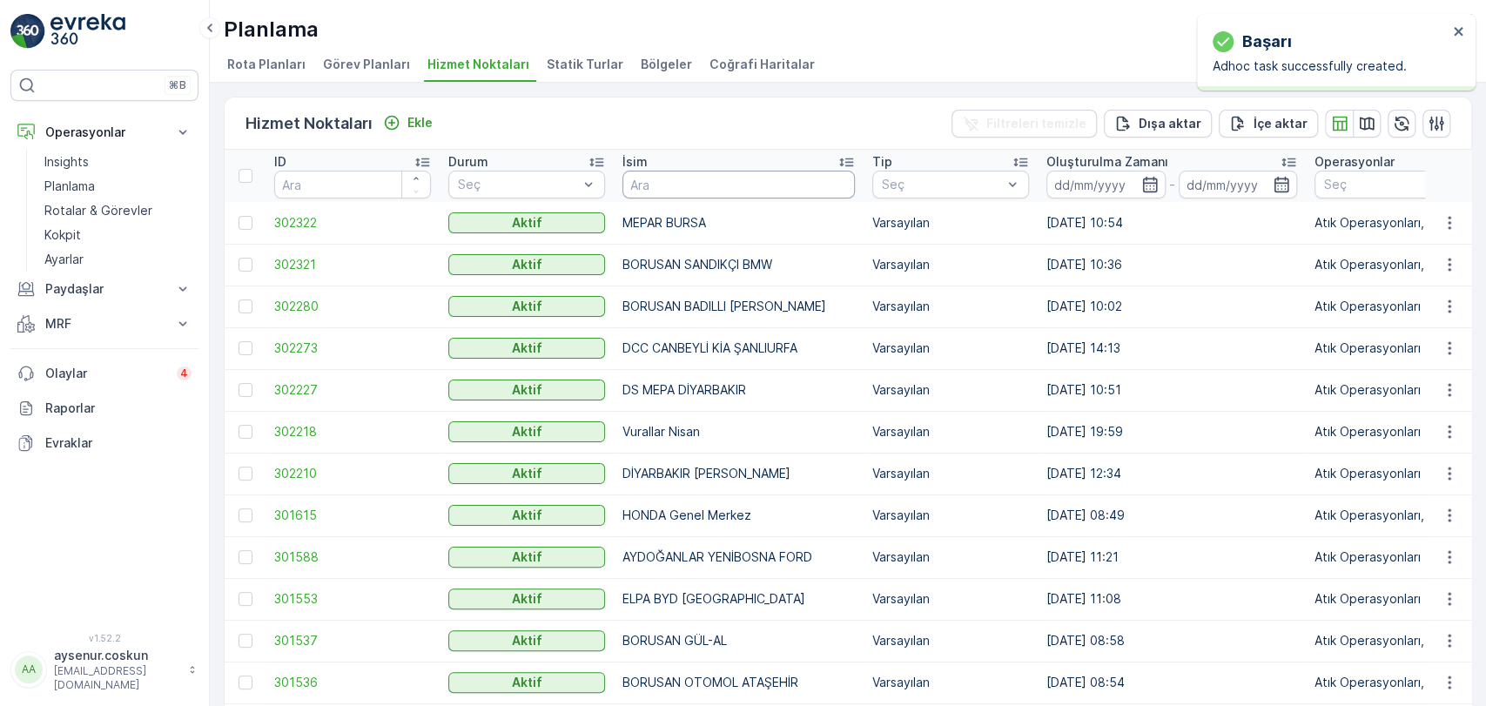
click at [690, 177] on input "text" at bounding box center [739, 185] width 233 height 28
type input "monde"
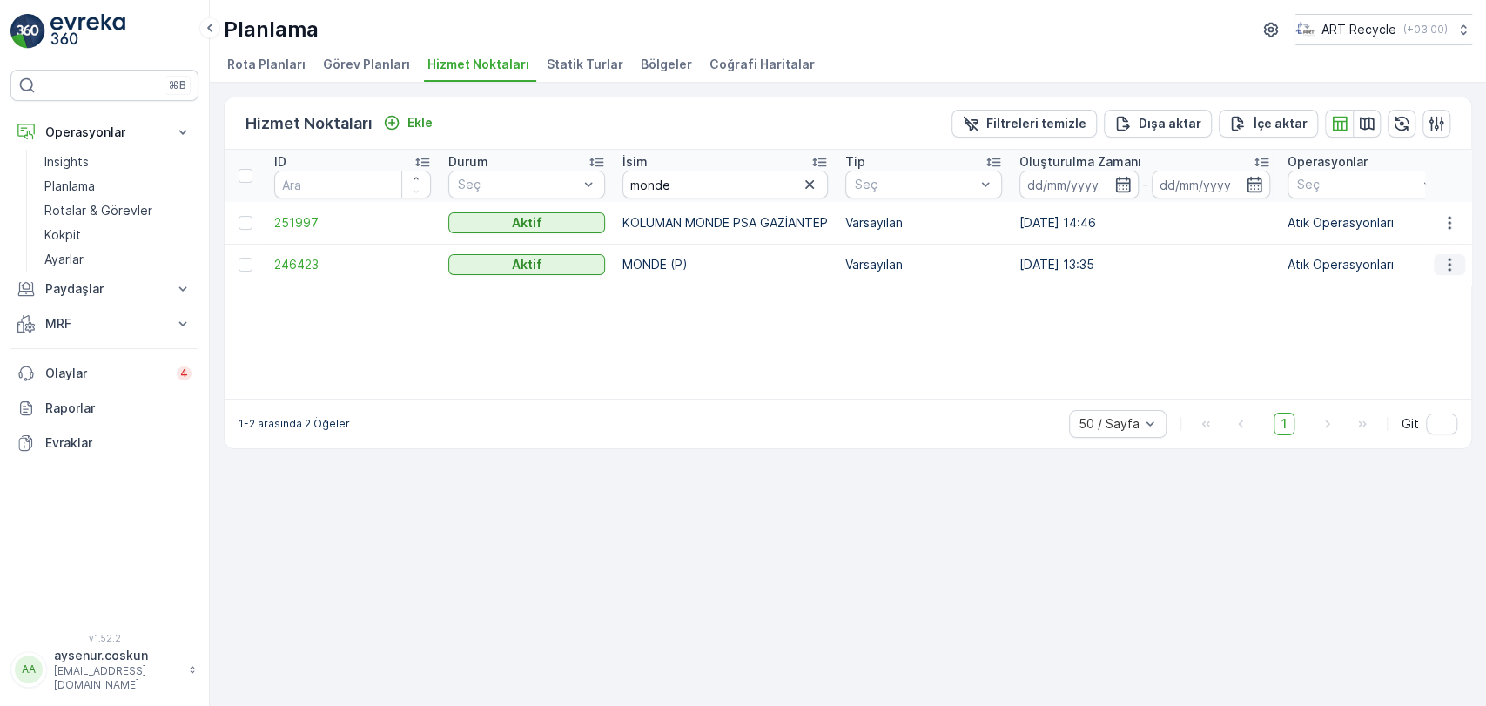
click at [1456, 273] on icon "button" at bounding box center [1449, 264] width 17 height 17
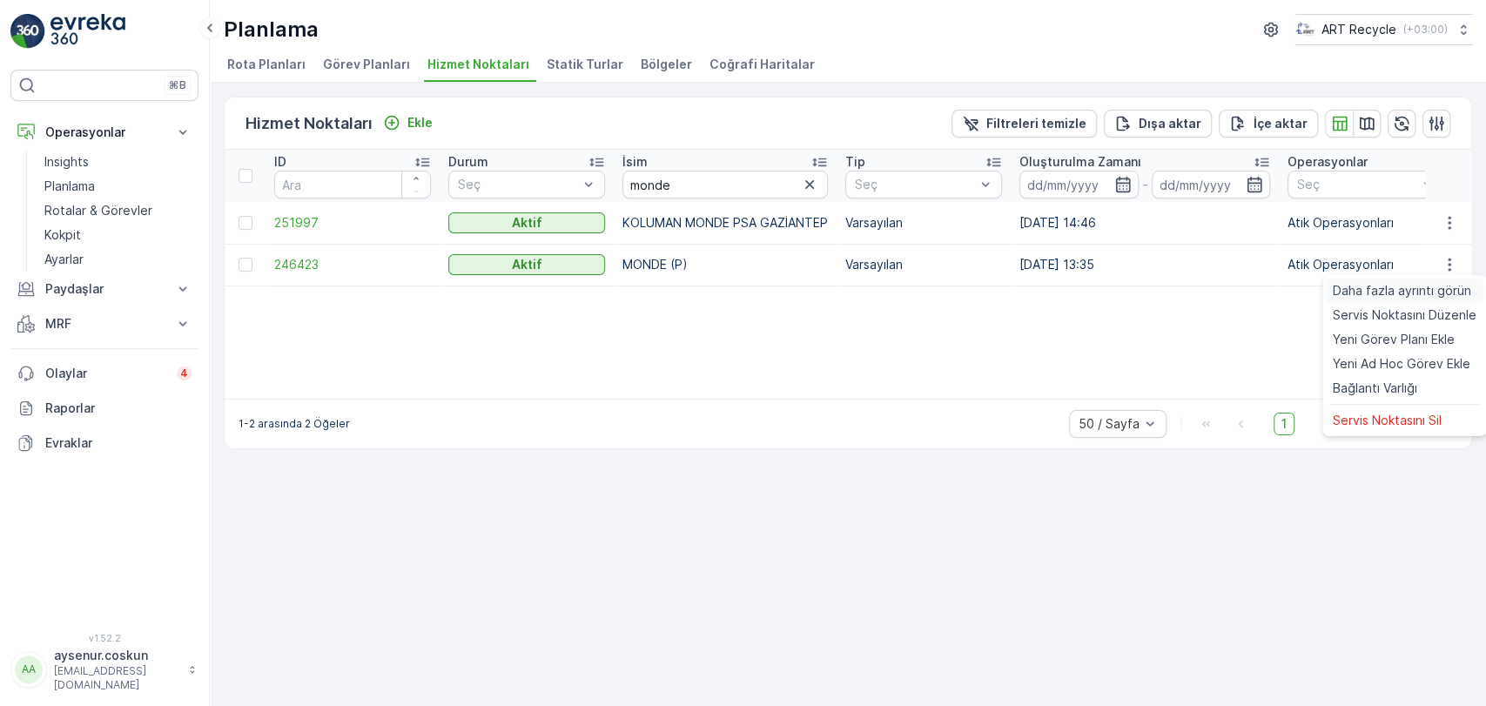
click at [1452, 283] on span "Daha fazla ayrıntı görün" at bounding box center [1402, 290] width 138 height 17
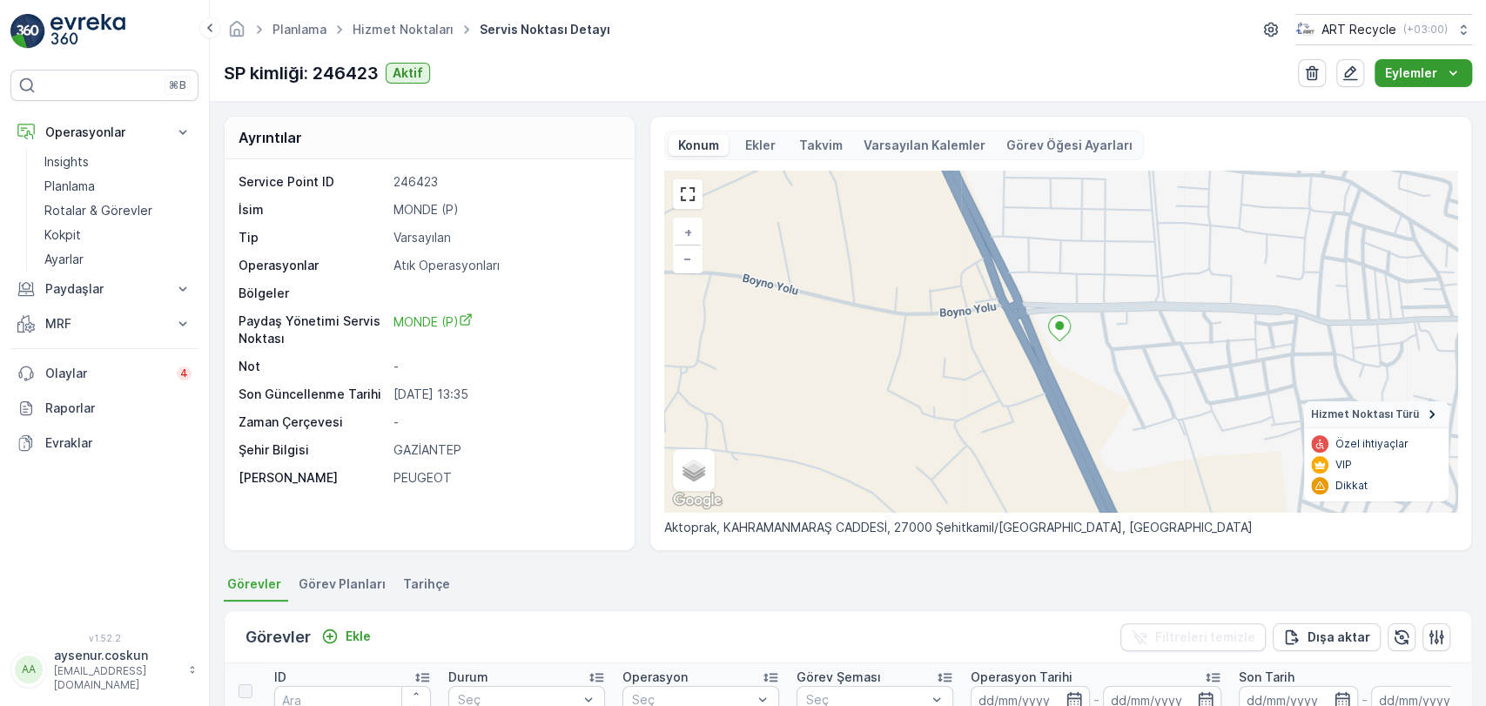
click at [1456, 68] on icon "Eylemler" at bounding box center [1453, 72] width 17 height 17
click at [1421, 133] on span "Yeni Ad Hoc Görev Ekle" at bounding box center [1410, 130] width 138 height 17
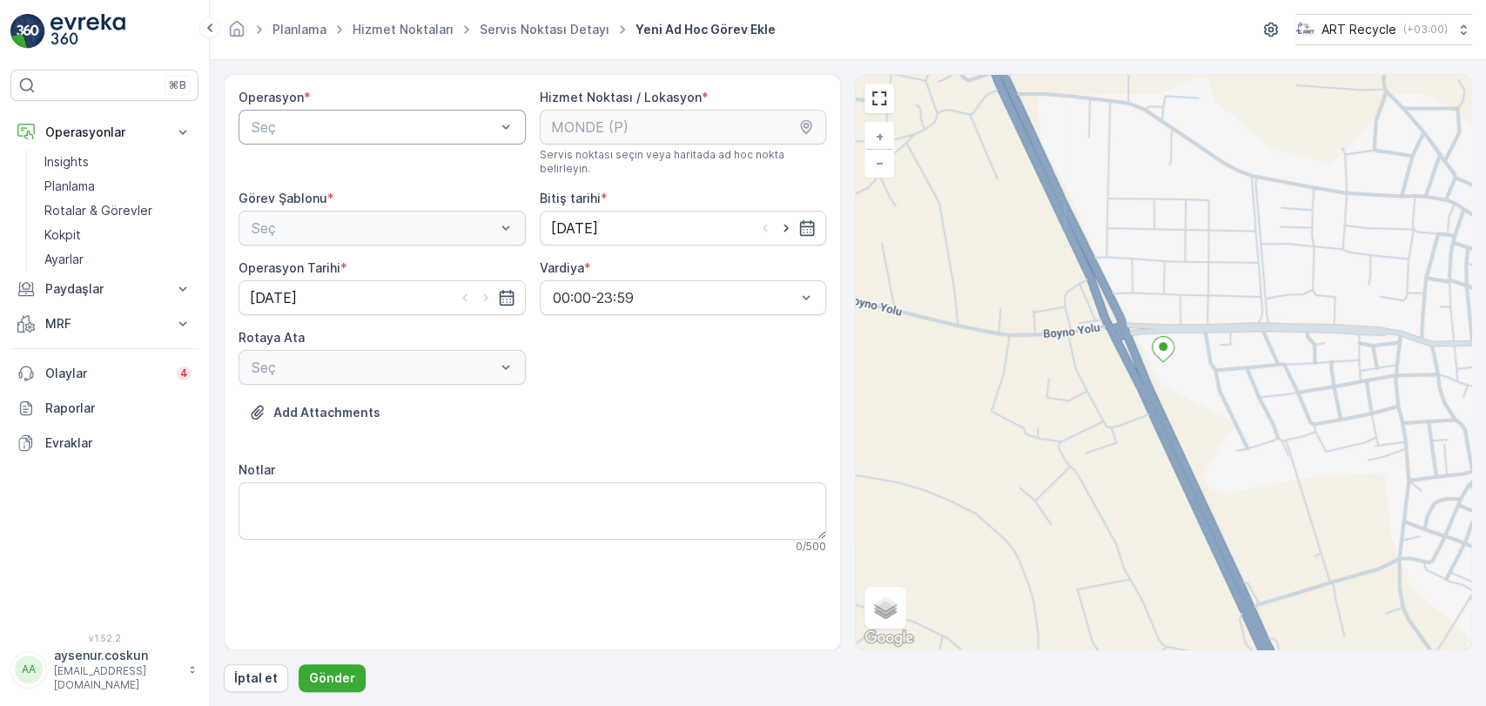
click at [411, 139] on div "Seç" at bounding box center [382, 127] width 287 height 35
click at [400, 165] on div "Atık Operasyonları" at bounding box center [382, 170] width 266 height 16
click at [410, 218] on div "Seç" at bounding box center [382, 228] width 287 height 35
click at [376, 263] on div "Atık Toplama" at bounding box center [382, 271] width 266 height 16
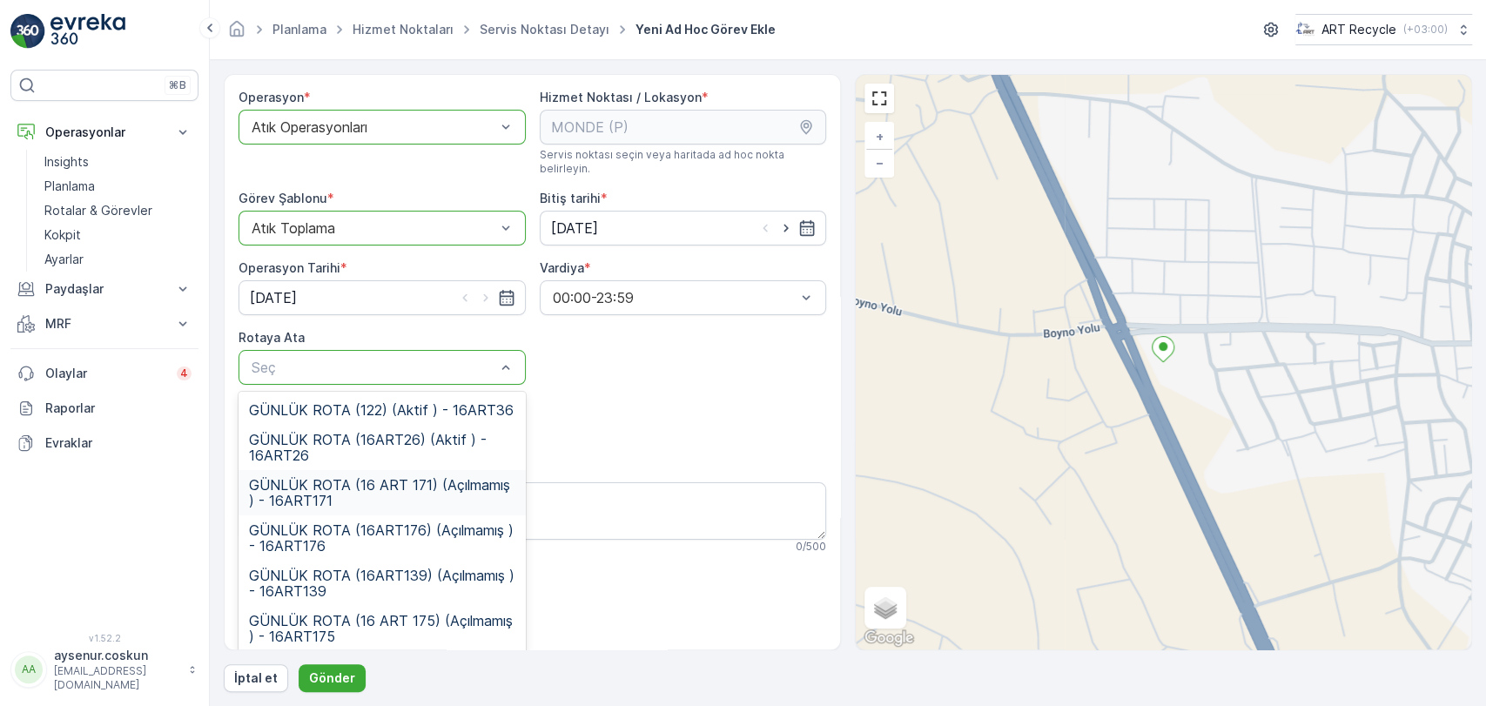
click at [425, 482] on span "GÜNLÜK ROTA (16 ART 171) (Açılmamış ) - 16ART171" at bounding box center [382, 492] width 266 height 31
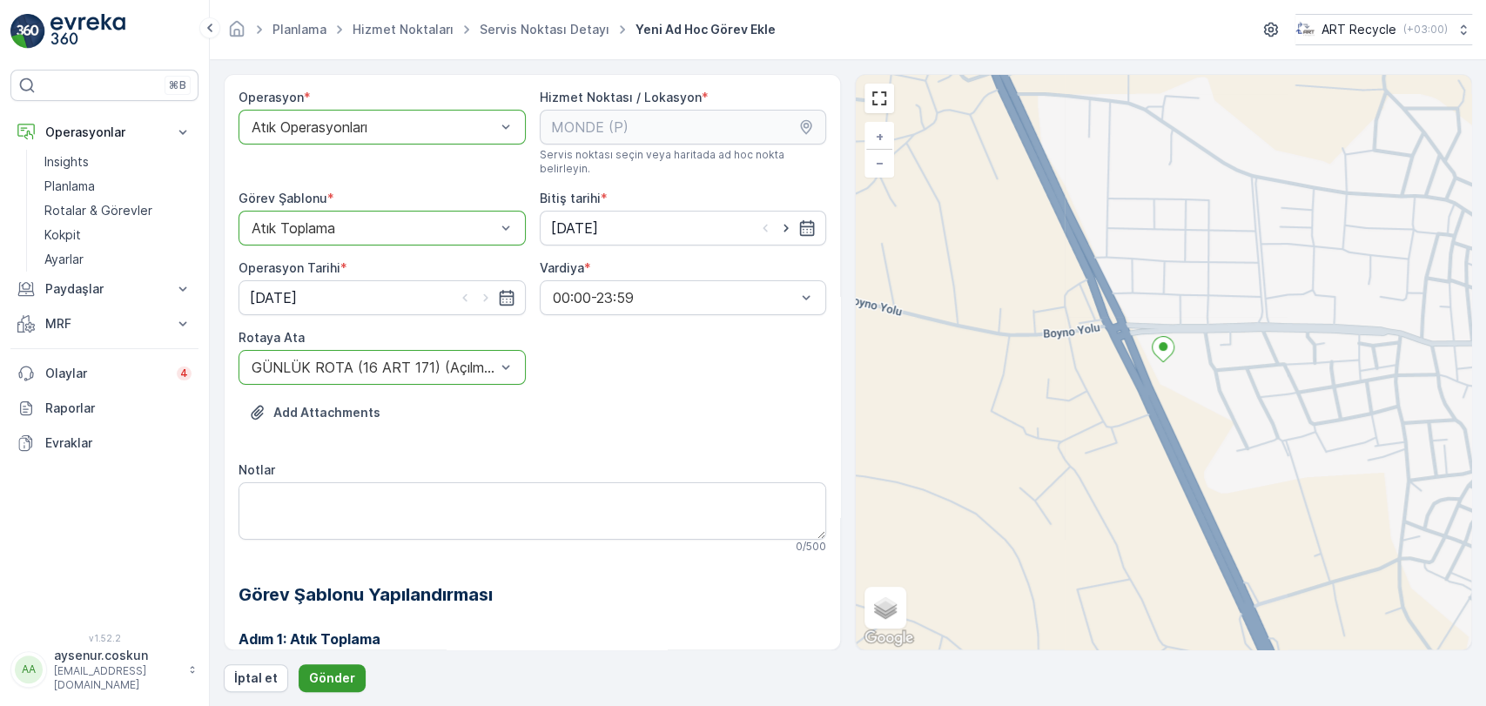
click at [337, 682] on p "Gönder" at bounding box center [332, 678] width 46 height 17
